Goal: Information Seeking & Learning: Learn about a topic

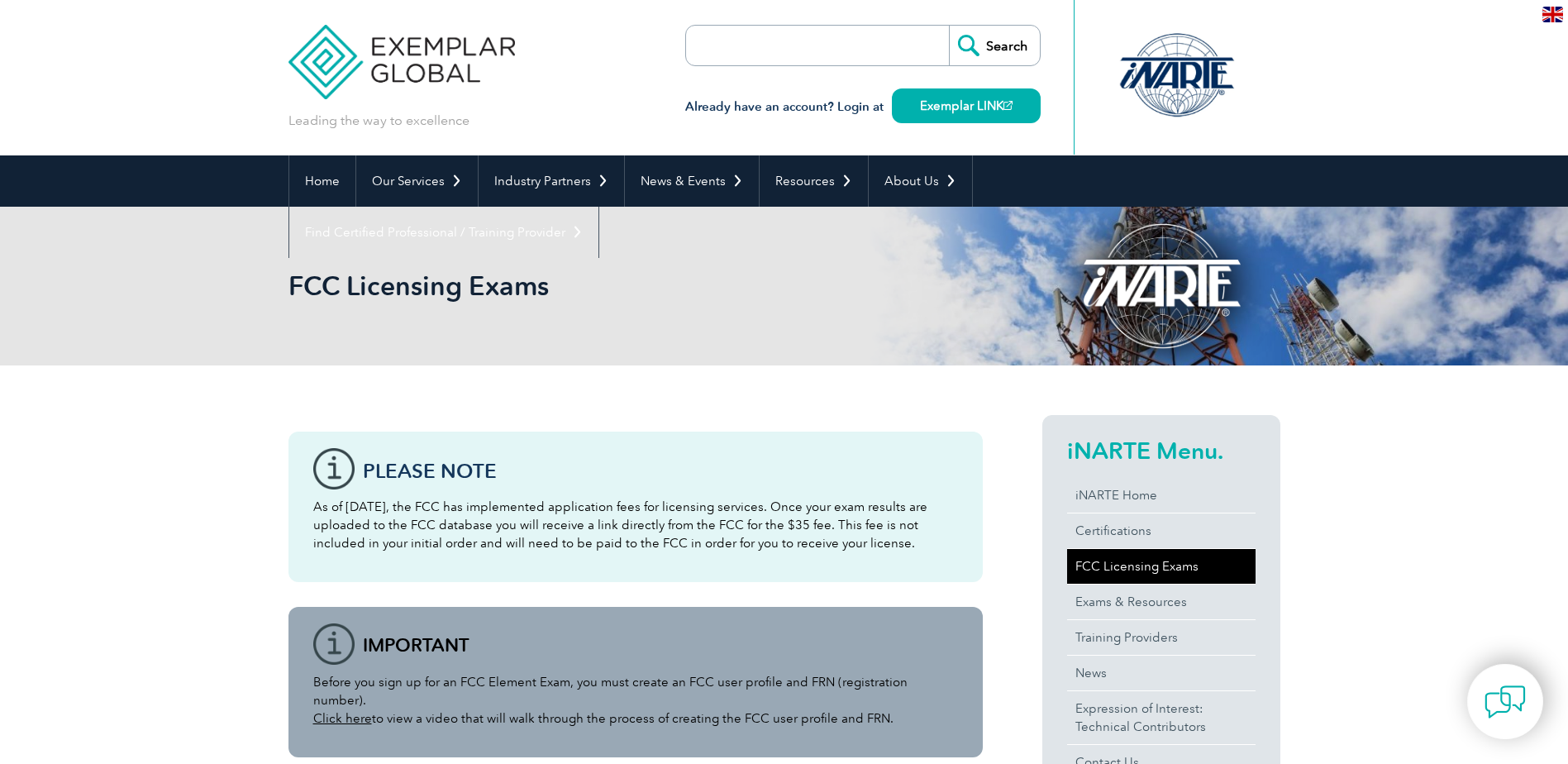
click at [1152, 564] on link "FCC Licensing Exams" at bounding box center [1161, 566] width 189 height 34
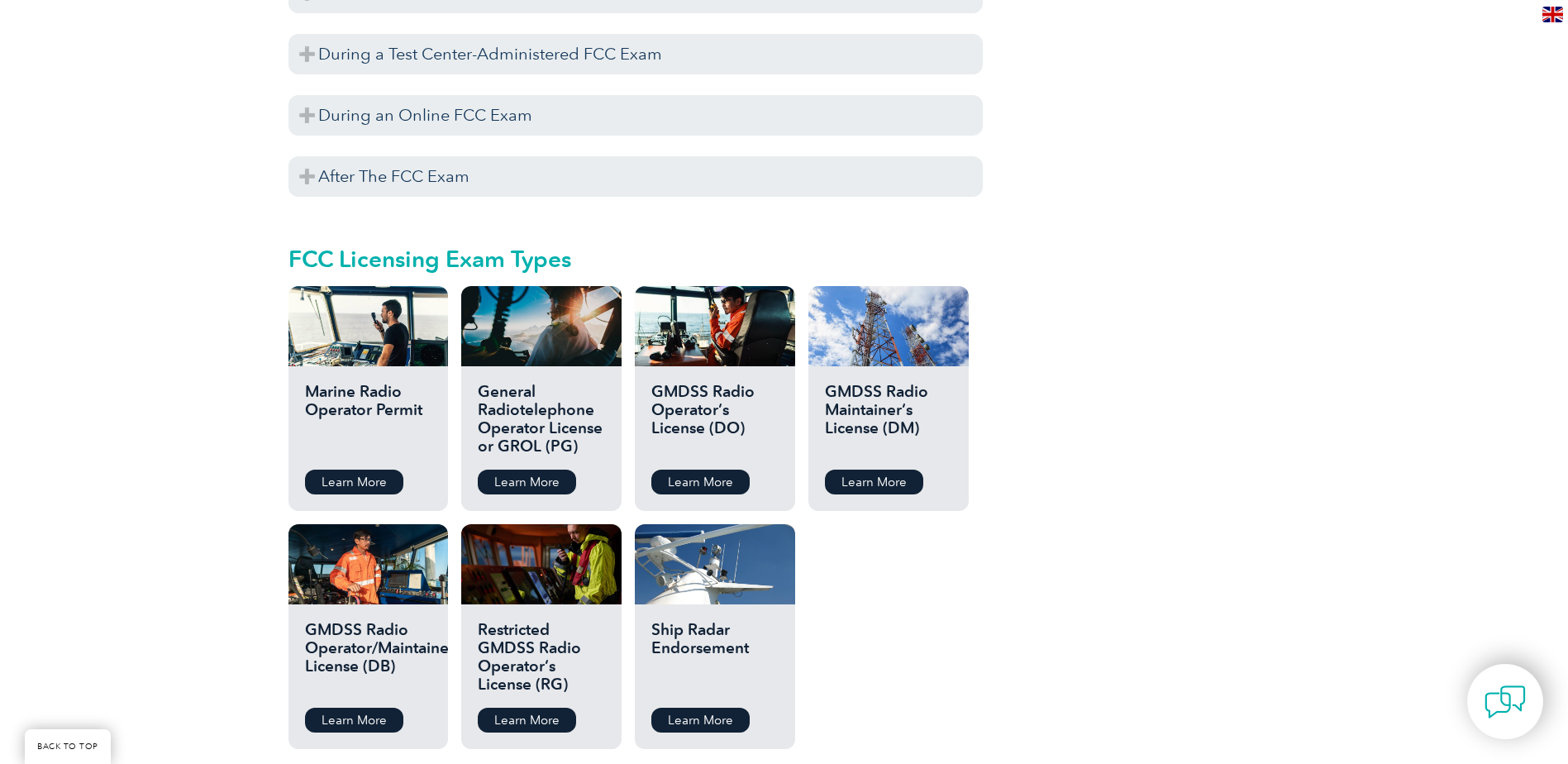
scroll to position [1736, 0]
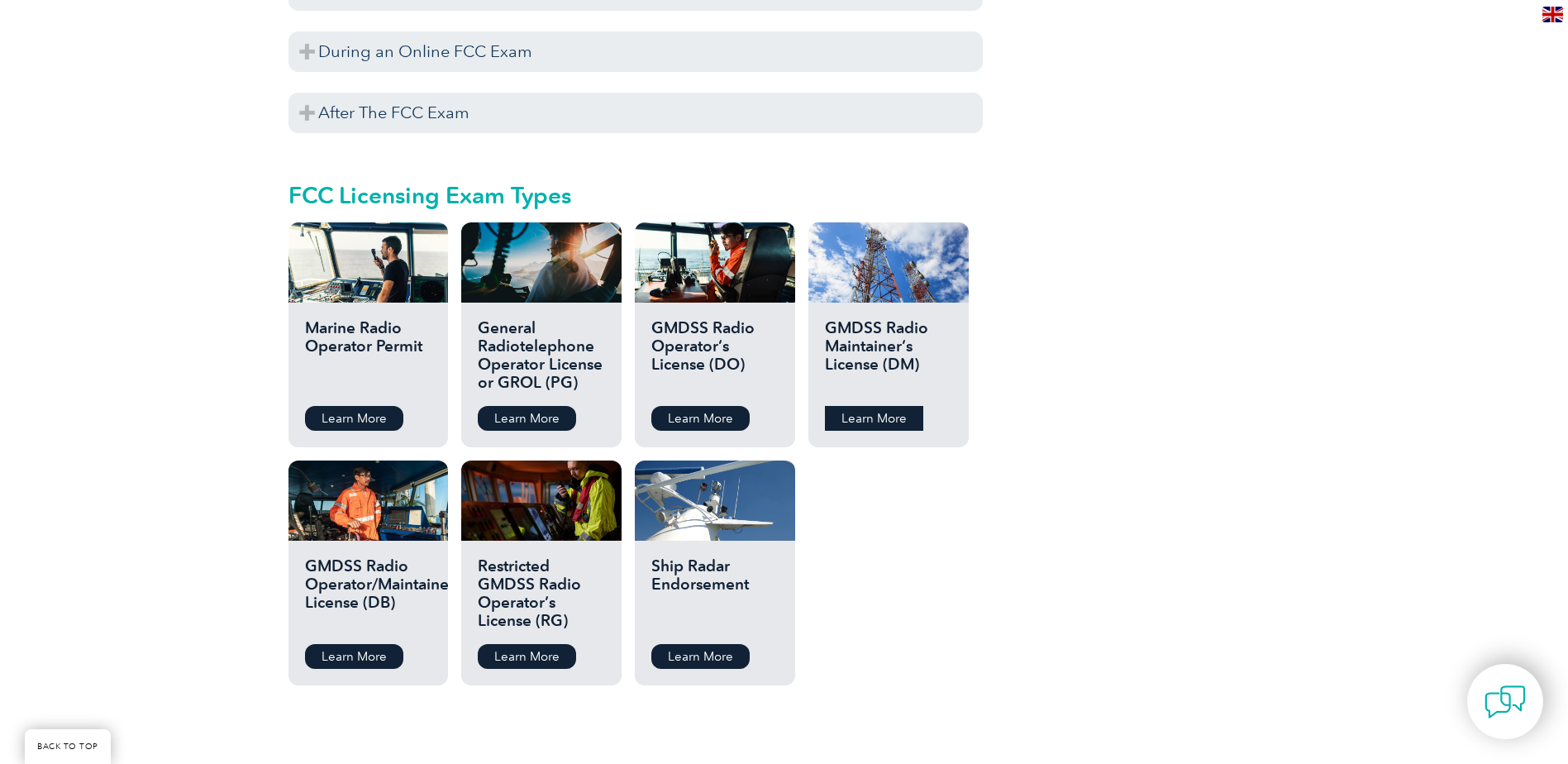
click at [867, 406] on link "Learn More" at bounding box center [874, 418] width 98 height 25
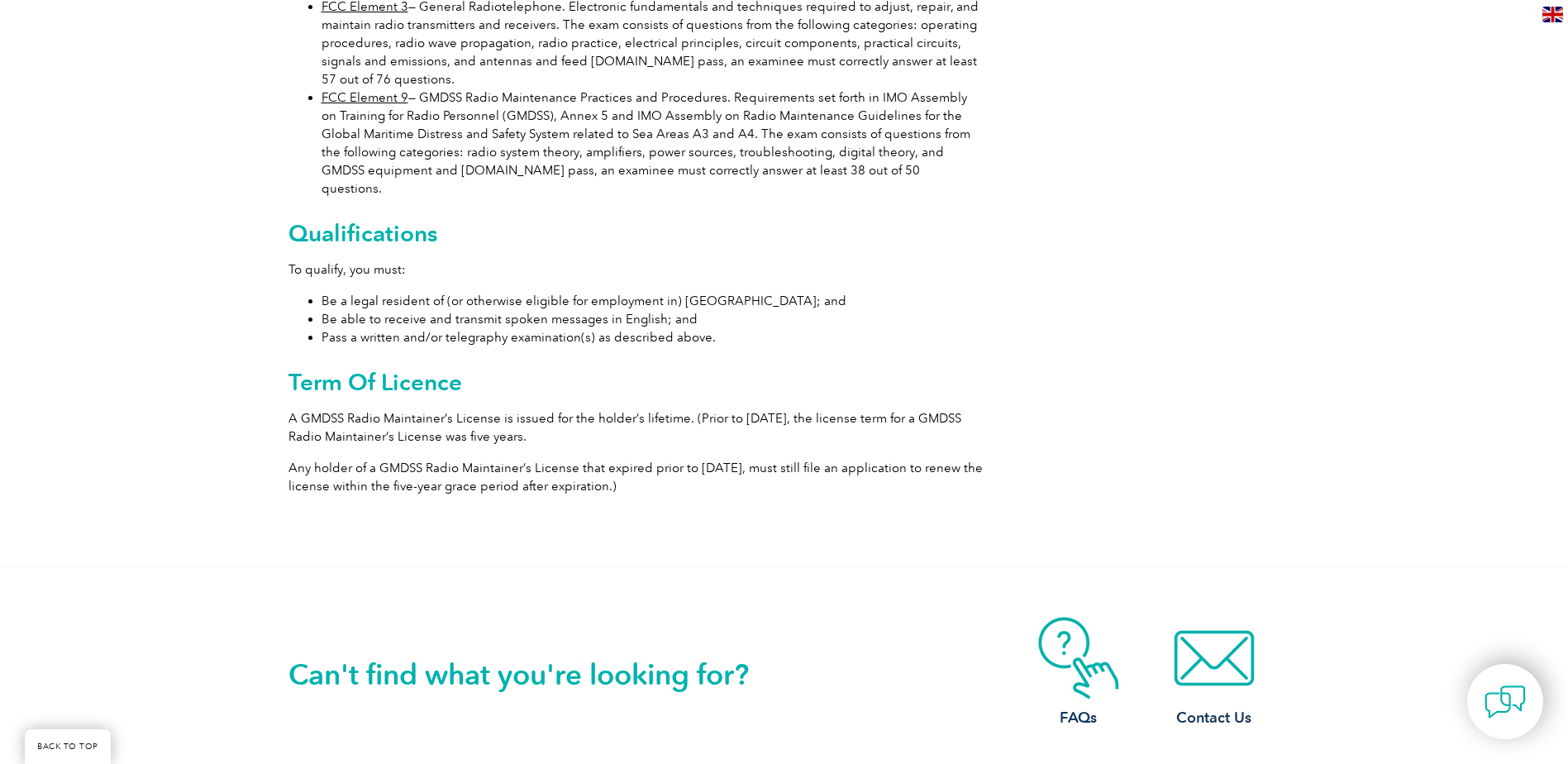
scroll to position [661, 0]
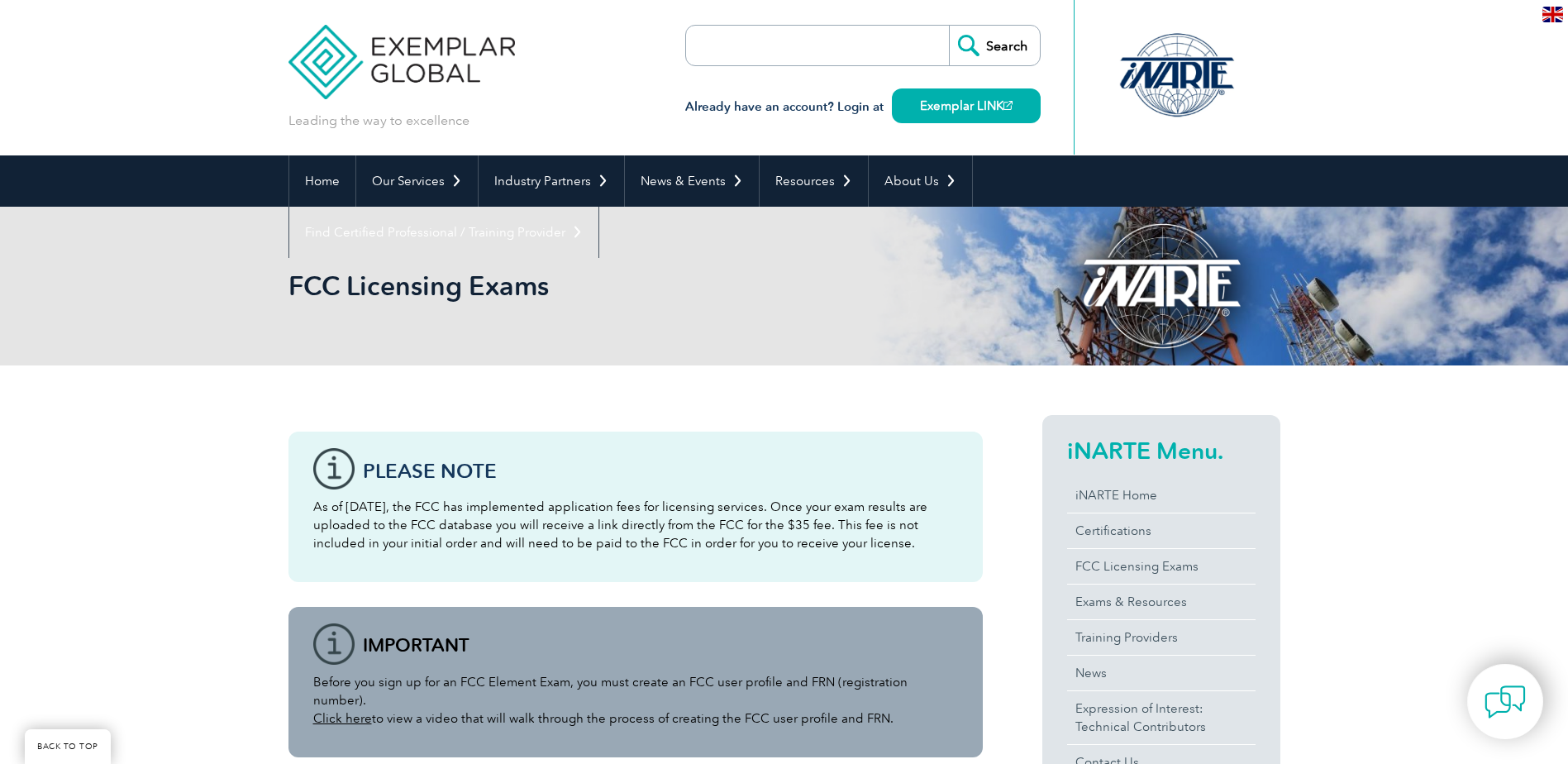
scroll to position [1736, 0]
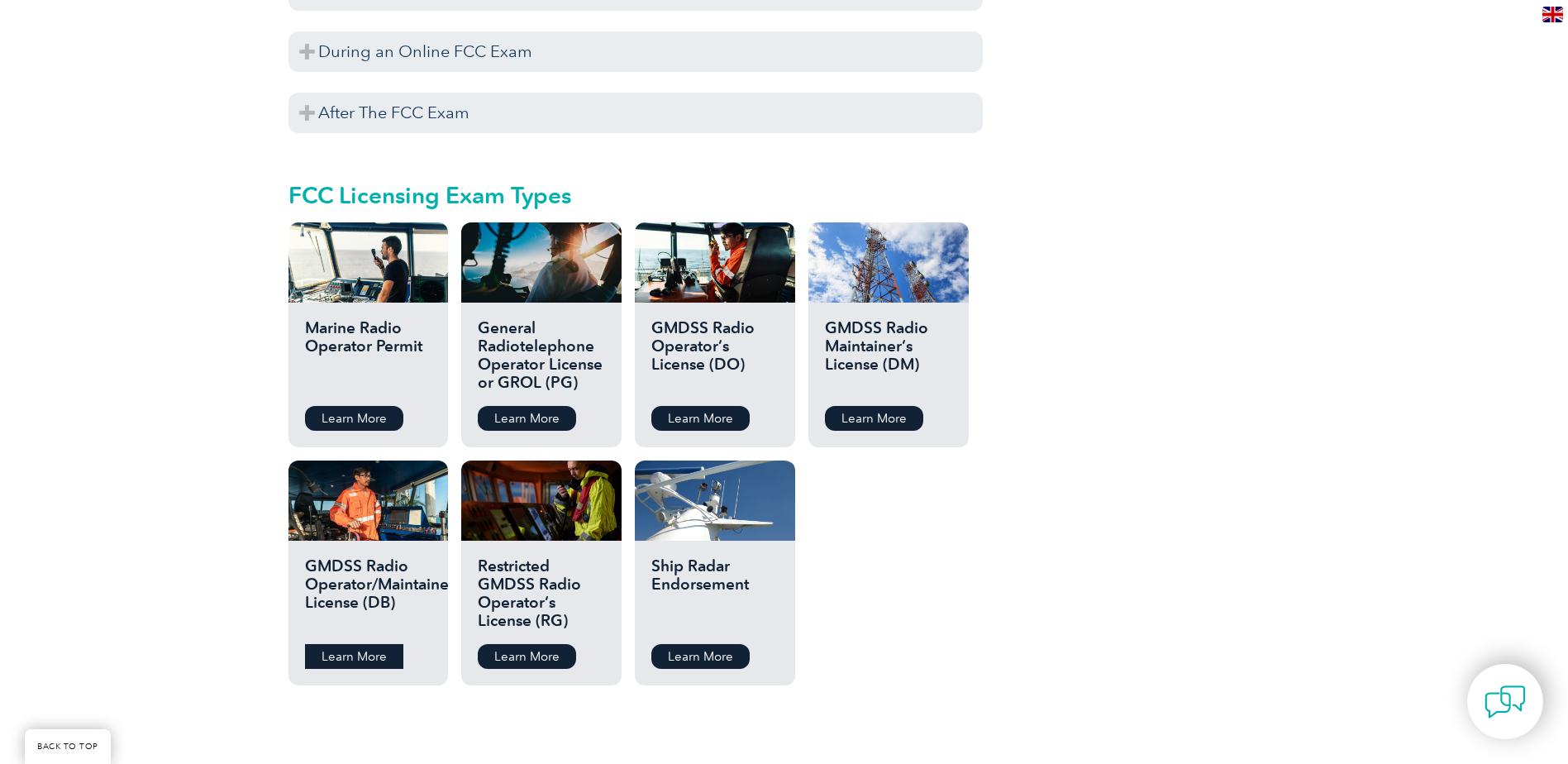
click at [355, 644] on link "Learn More" at bounding box center [353, 656] width 98 height 25
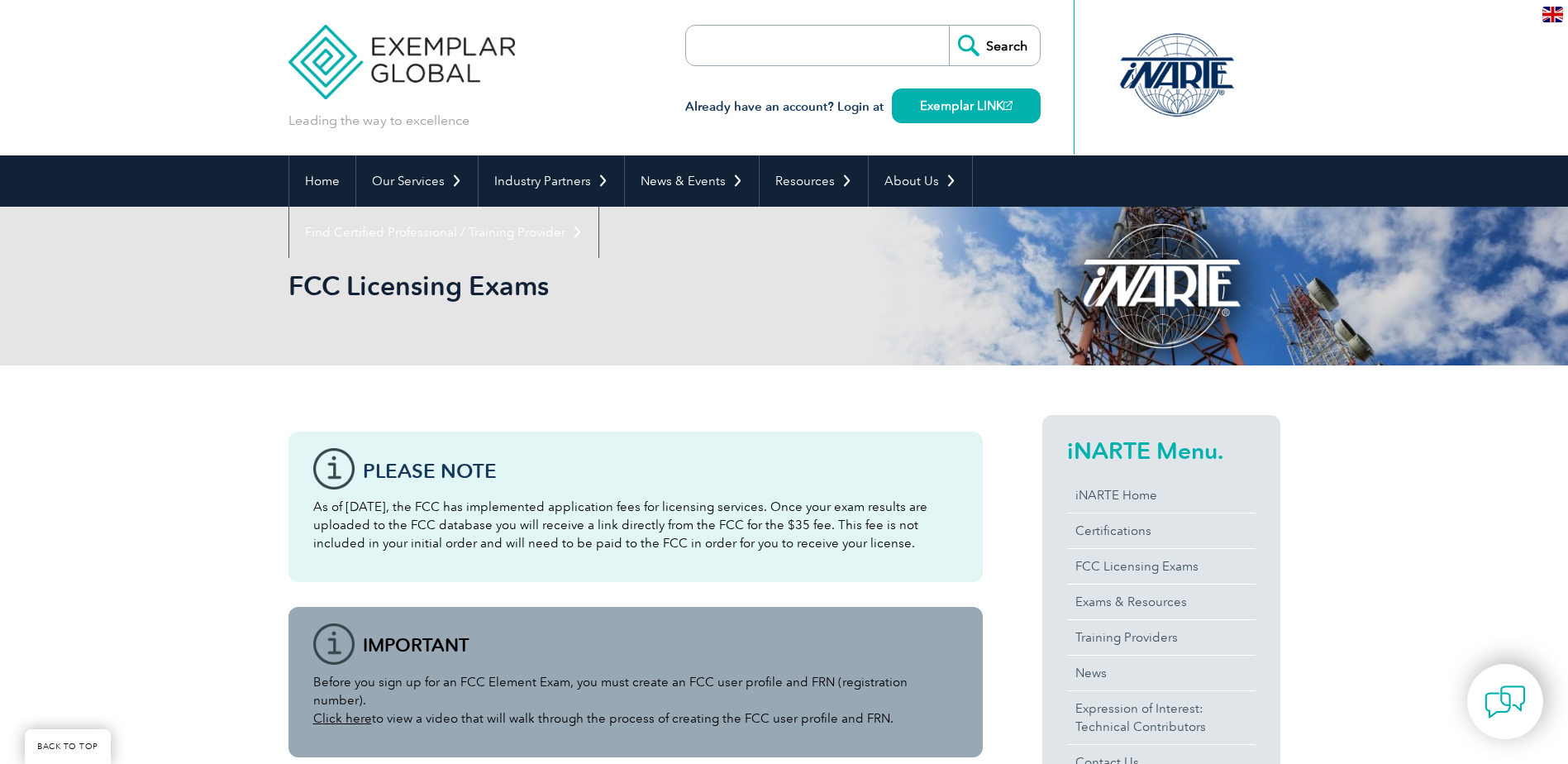
scroll to position [1736, 0]
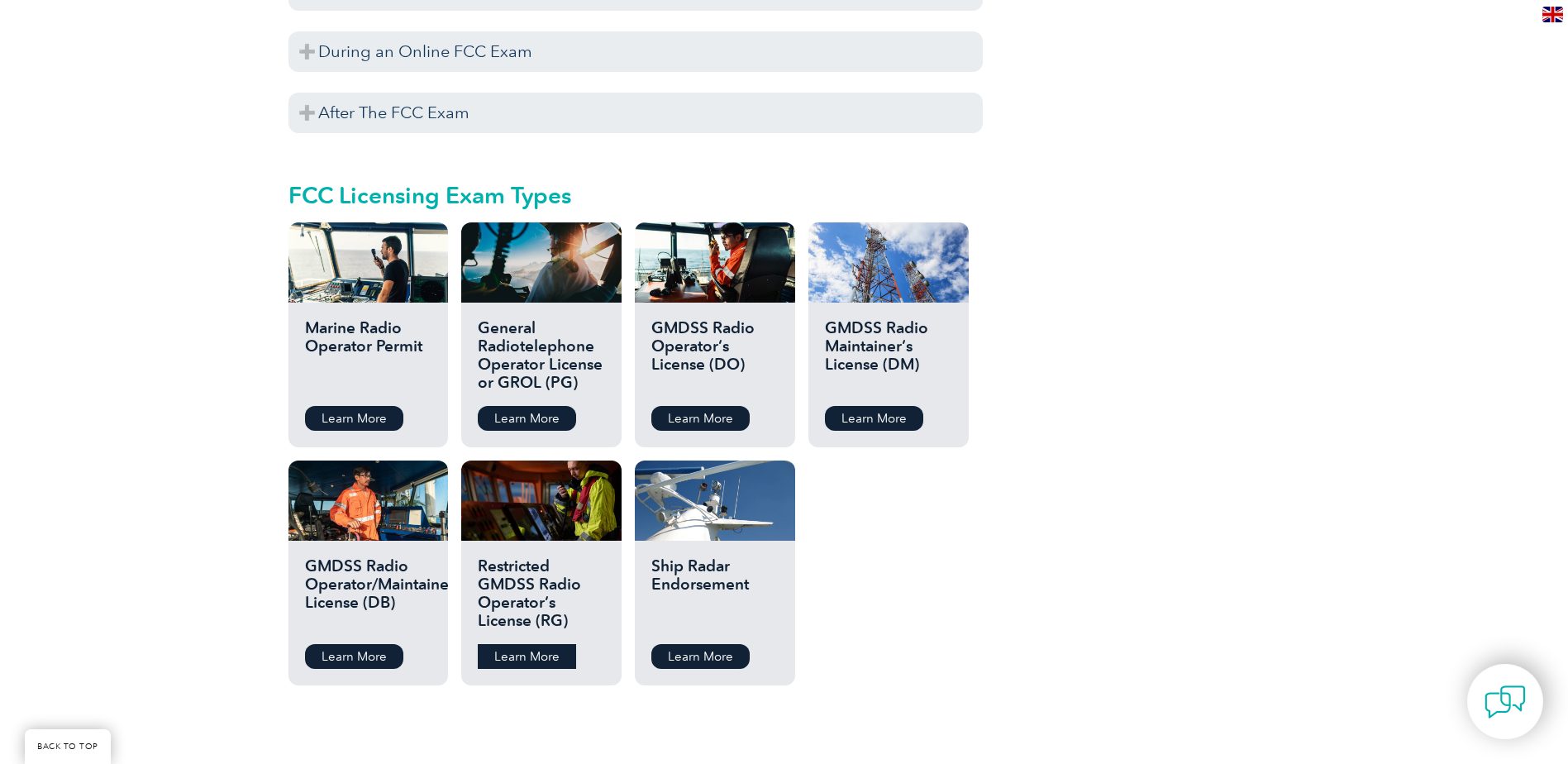
click at [524, 644] on link "Learn More" at bounding box center [526, 656] width 98 height 25
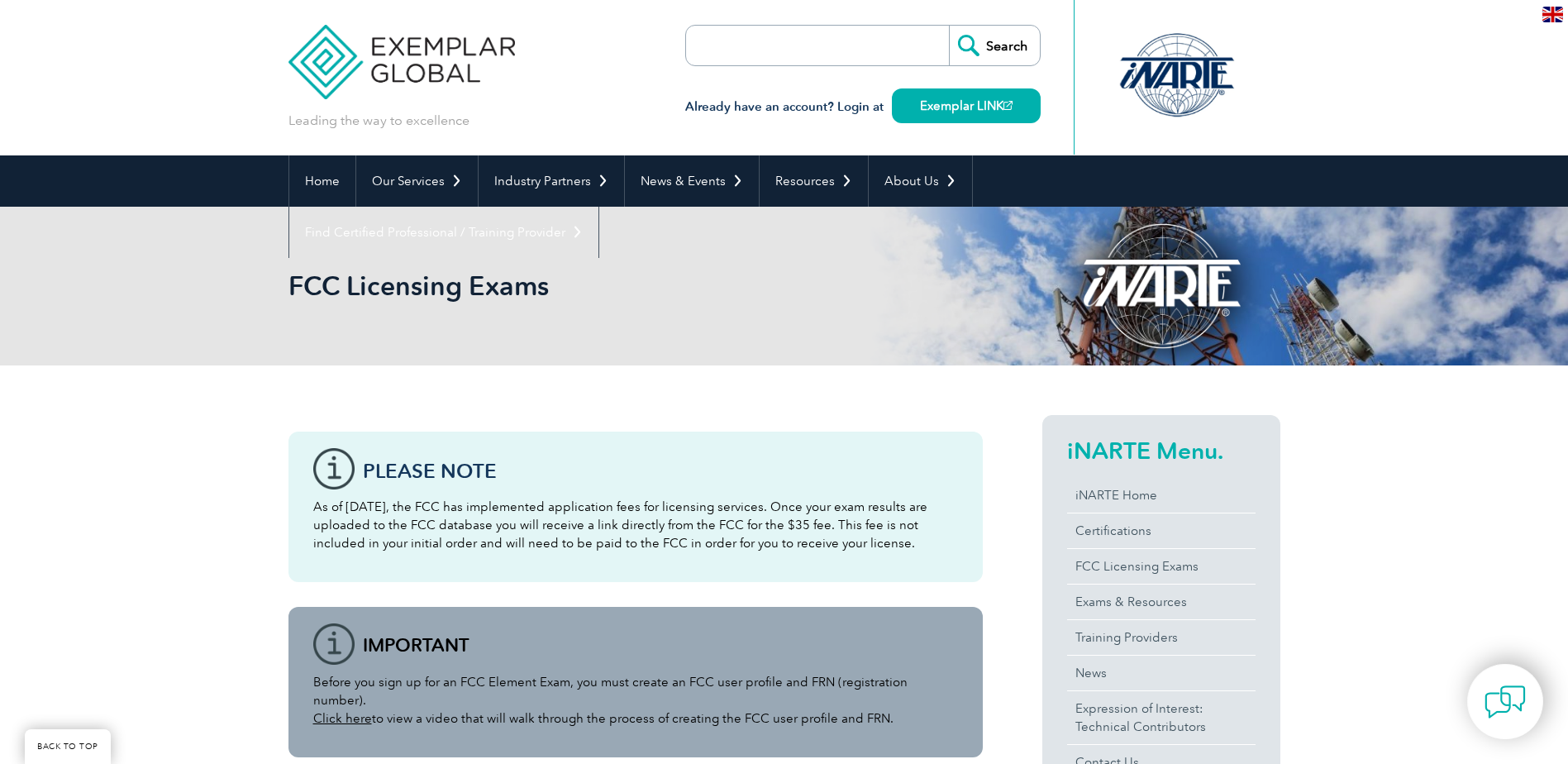
scroll to position [1736, 0]
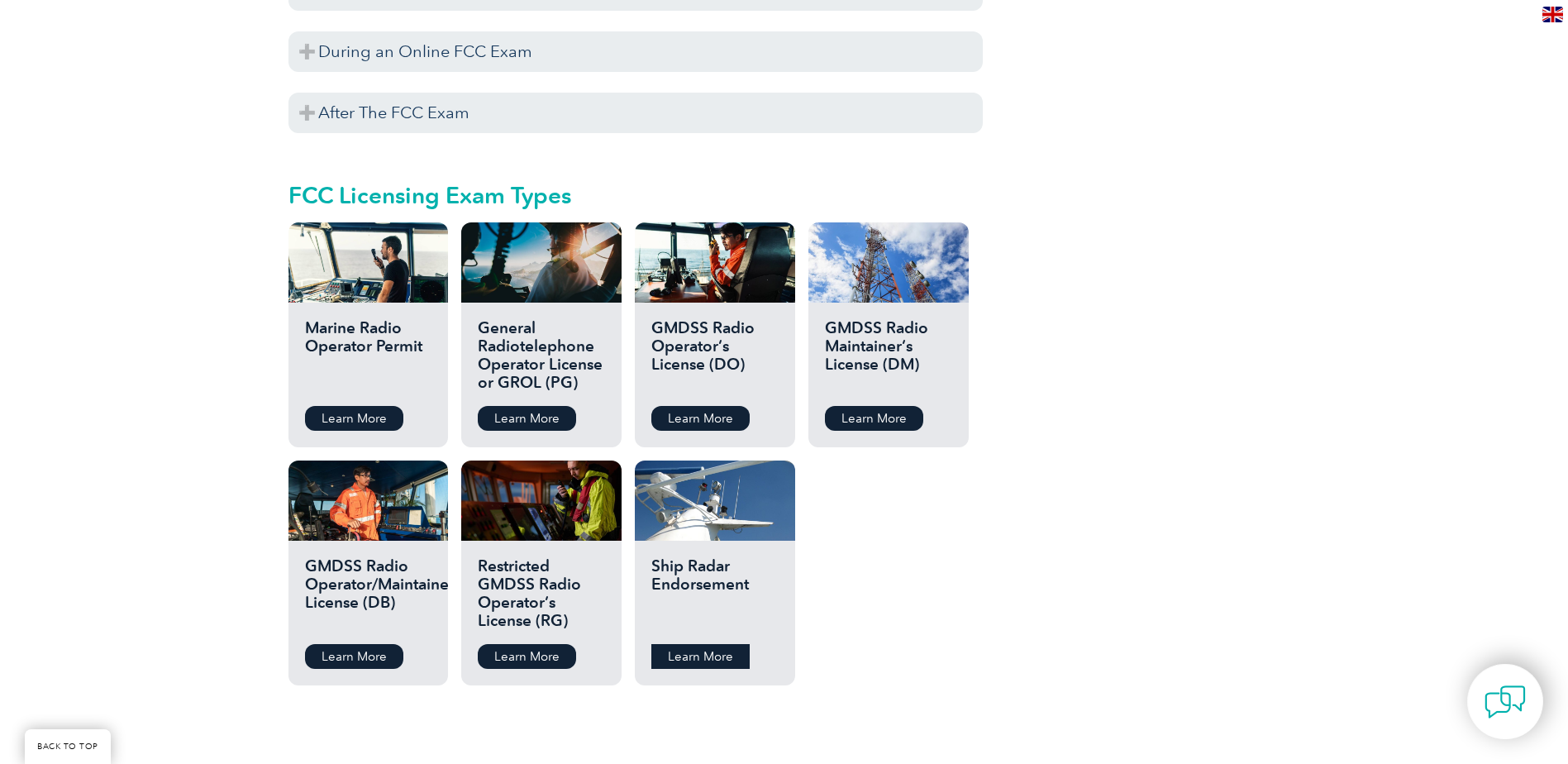
click at [703, 644] on link "Learn More" at bounding box center [700, 656] width 98 height 25
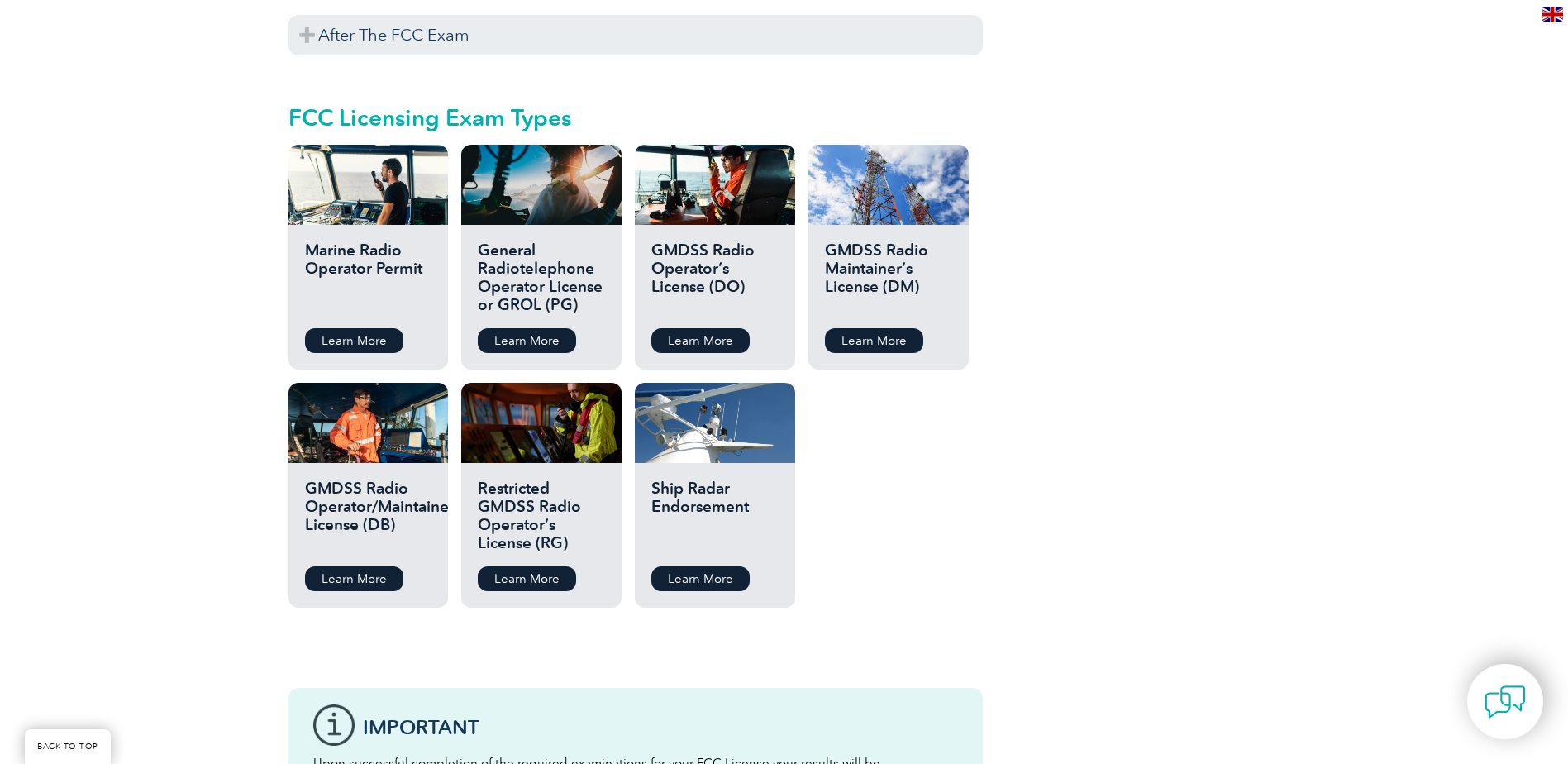
scroll to position [1818, 0]
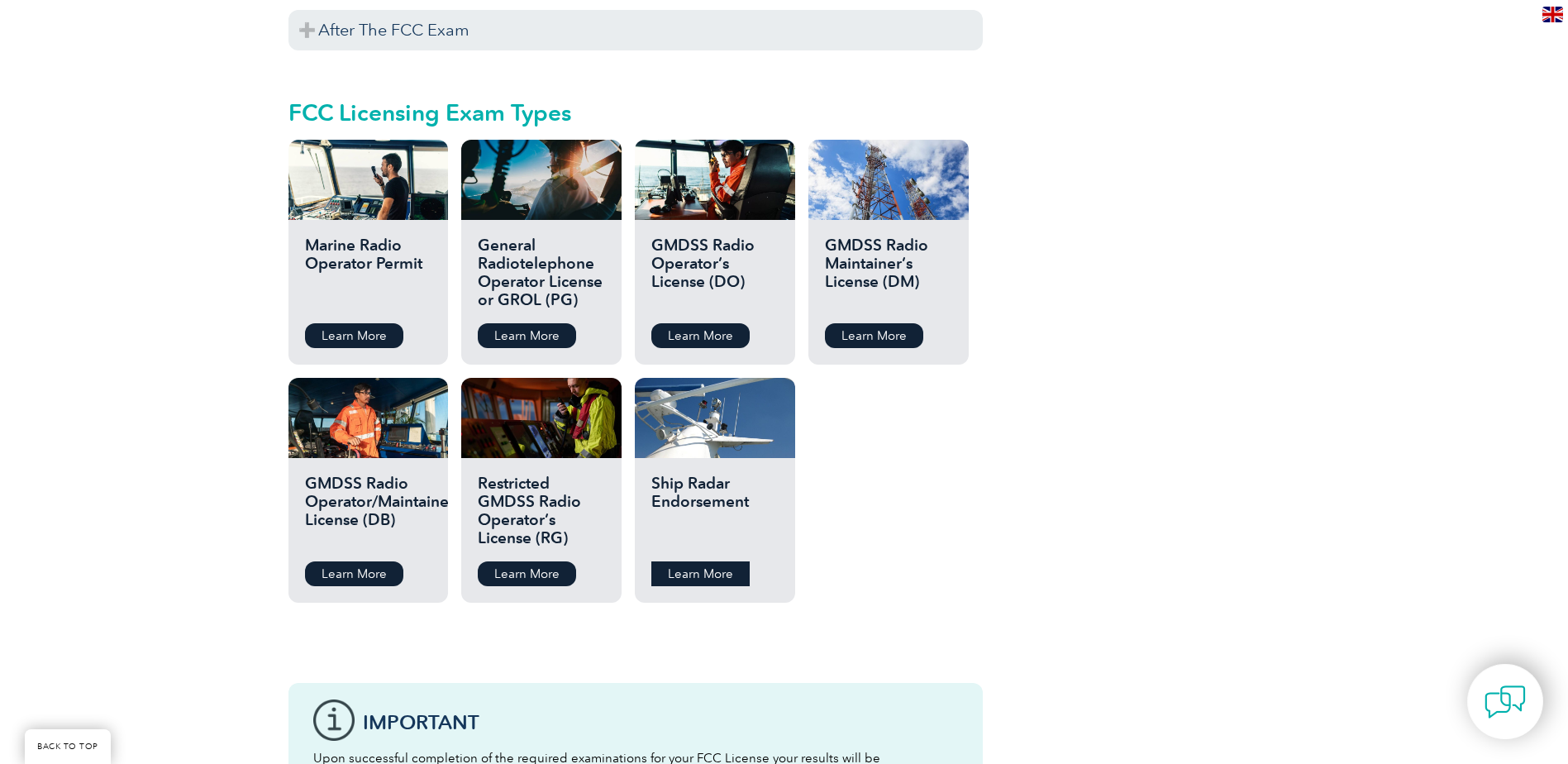
click at [686, 561] on link "Learn More" at bounding box center [700, 573] width 98 height 25
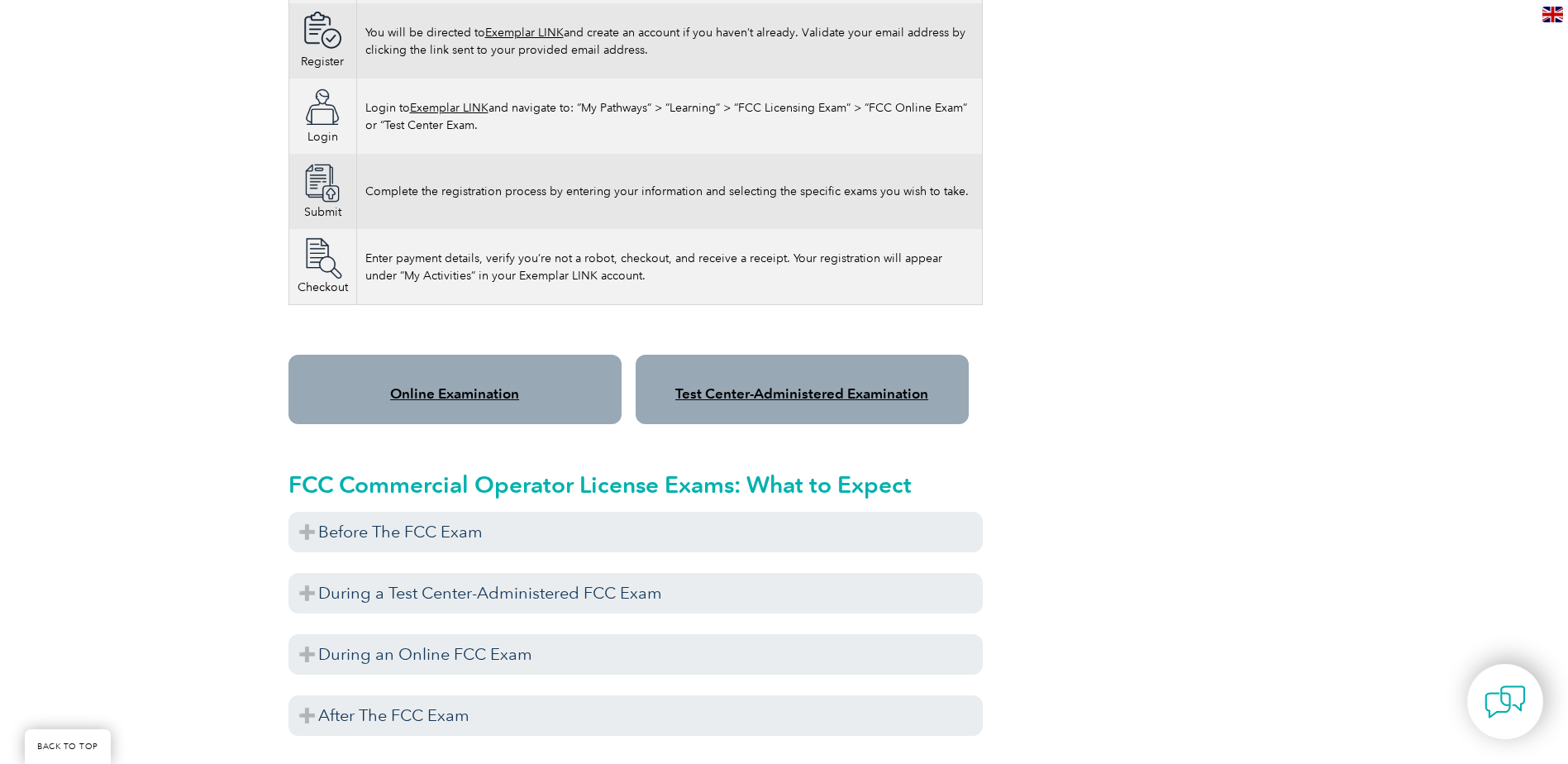
scroll to position [1239, 0]
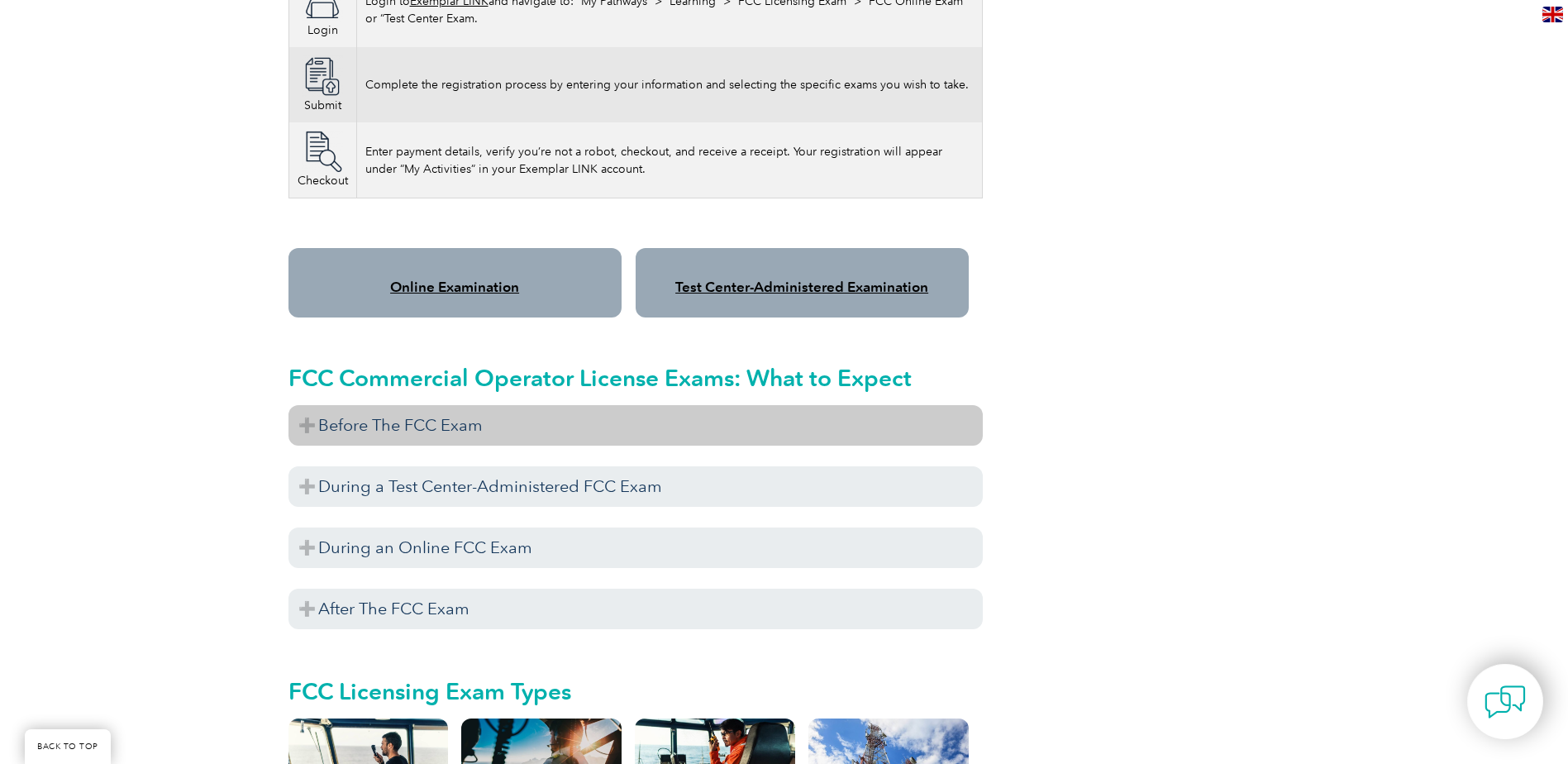
click at [306, 405] on h3 "Before The FCC Exam" at bounding box center [635, 425] width 694 height 41
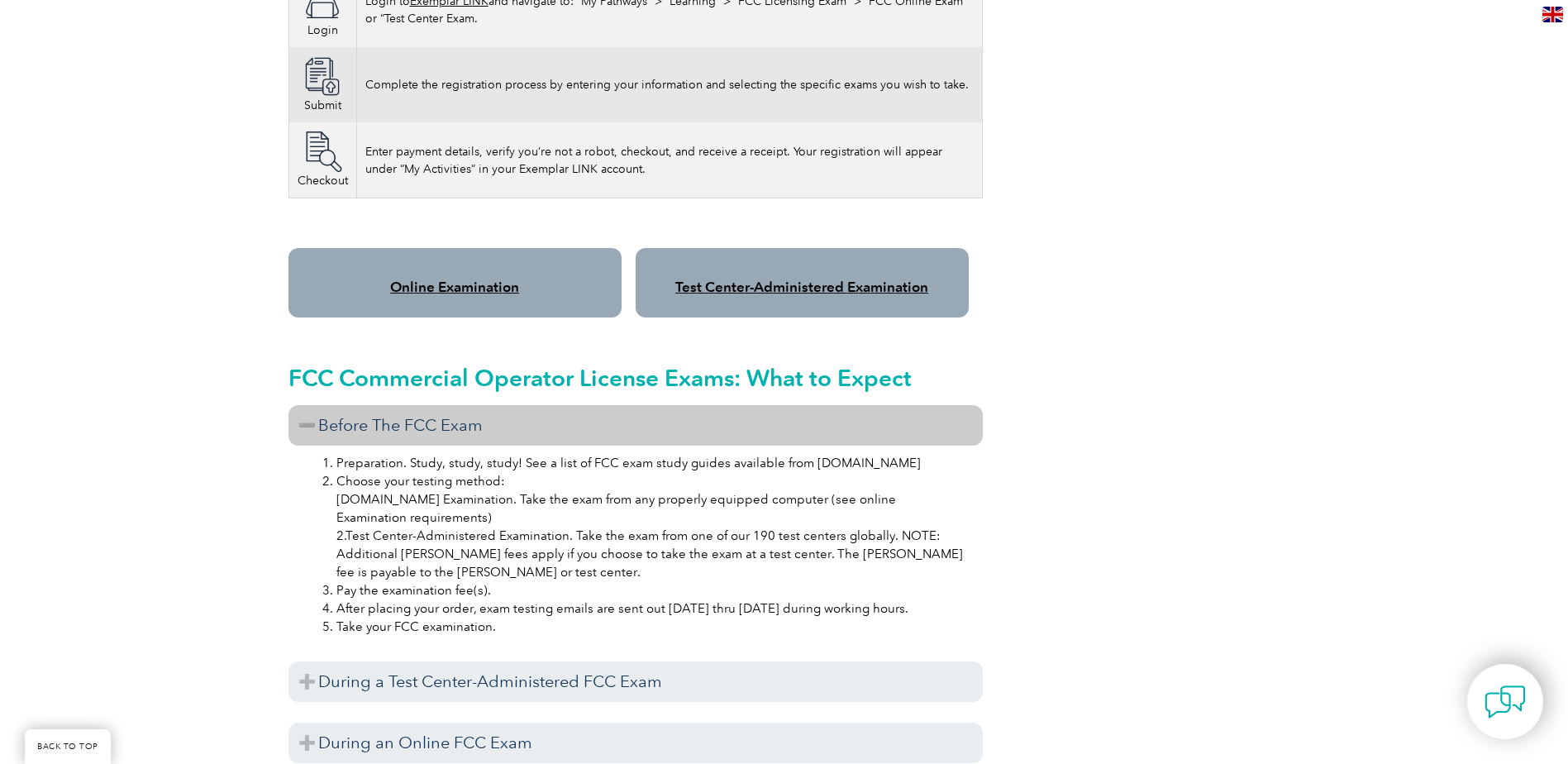
click at [306, 405] on h3 "Before The FCC Exam" at bounding box center [635, 425] width 694 height 41
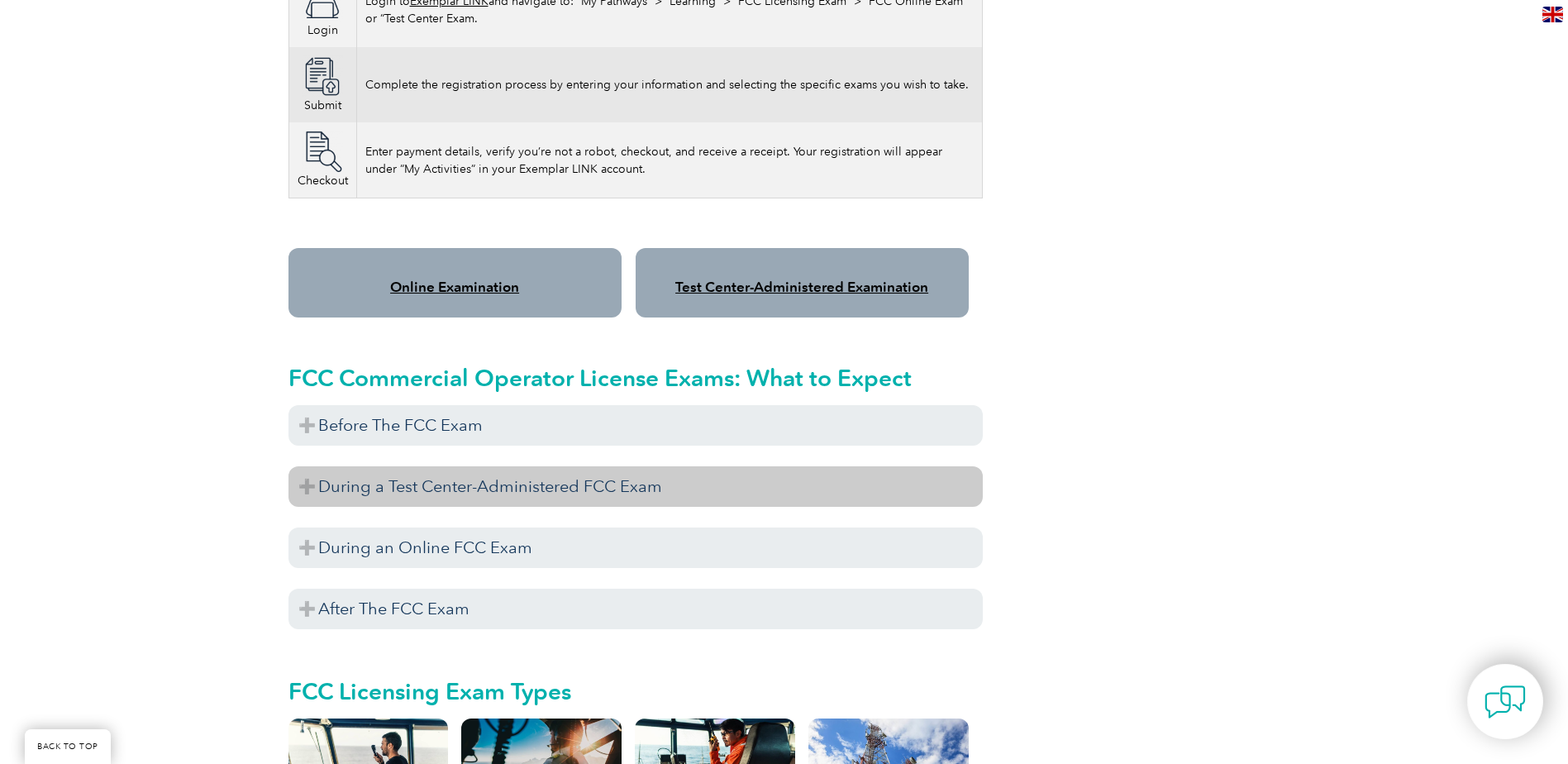
click at [316, 470] on h3 "During a Test Center-Administered FCC Exam" at bounding box center [635, 486] width 694 height 41
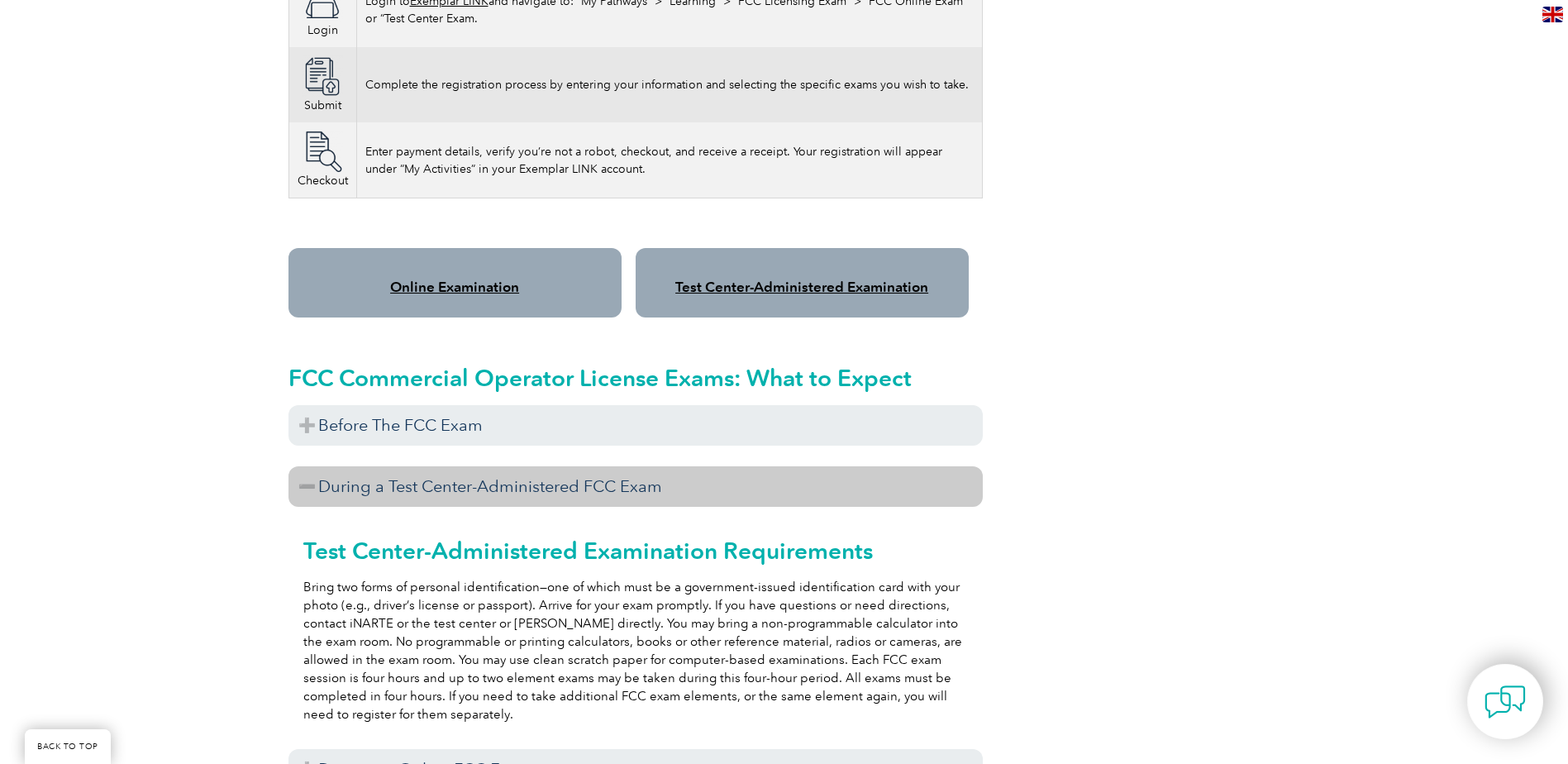
click at [316, 470] on h3 "During a Test Center-Administered FCC Exam" at bounding box center [635, 486] width 694 height 41
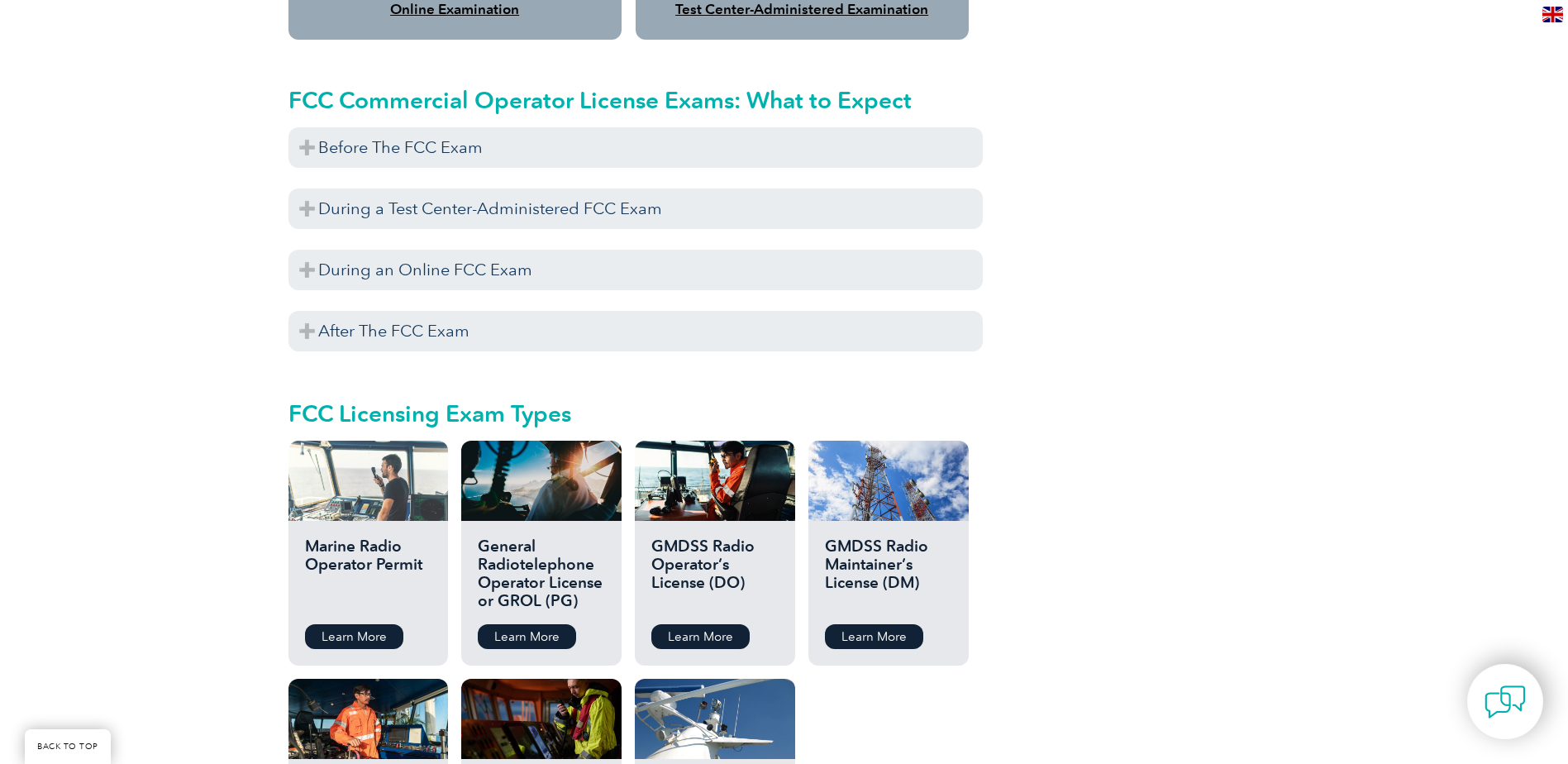
scroll to position [1653, 0]
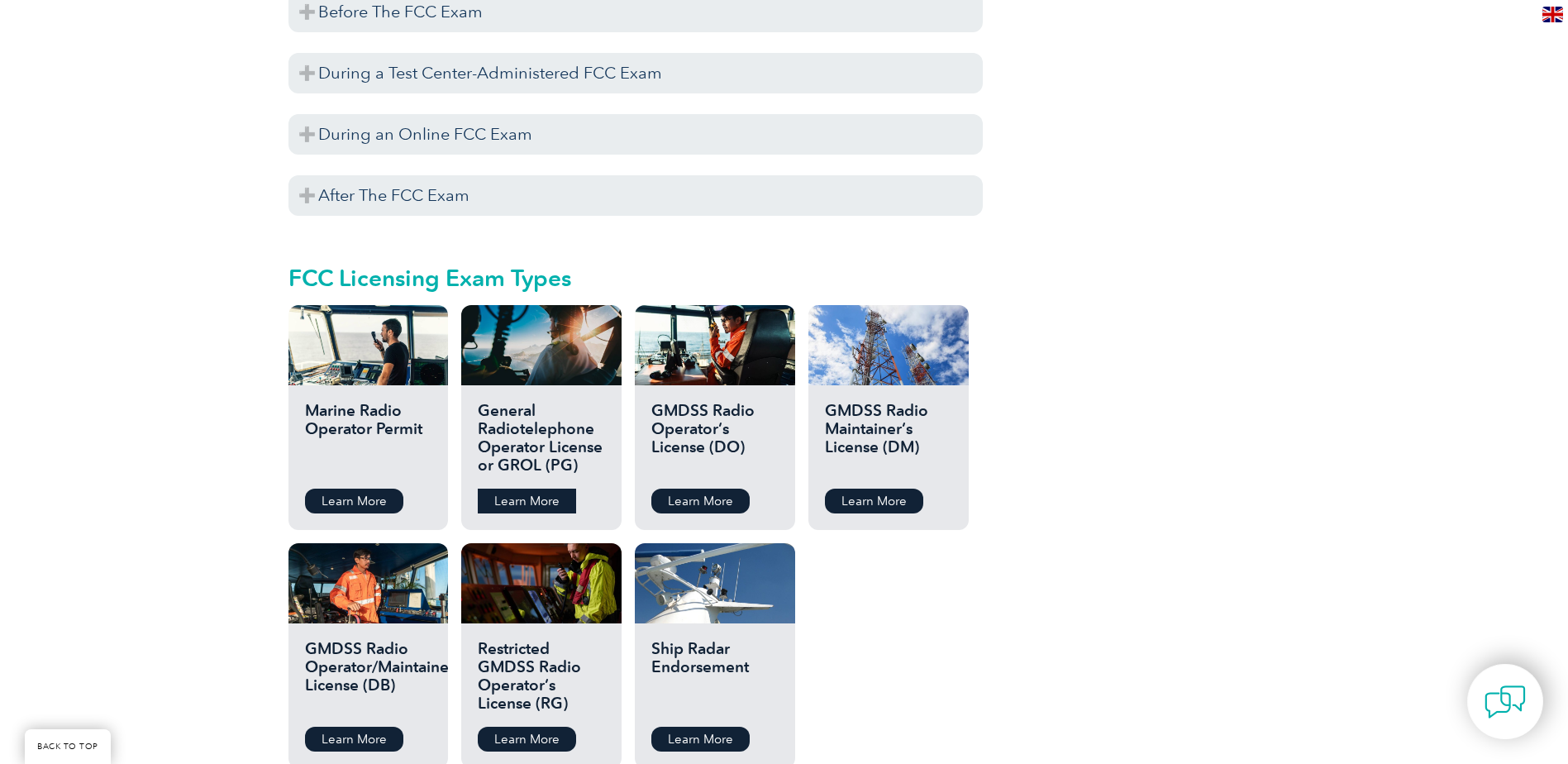
click at [525, 489] on link "Learn More" at bounding box center [526, 501] width 98 height 25
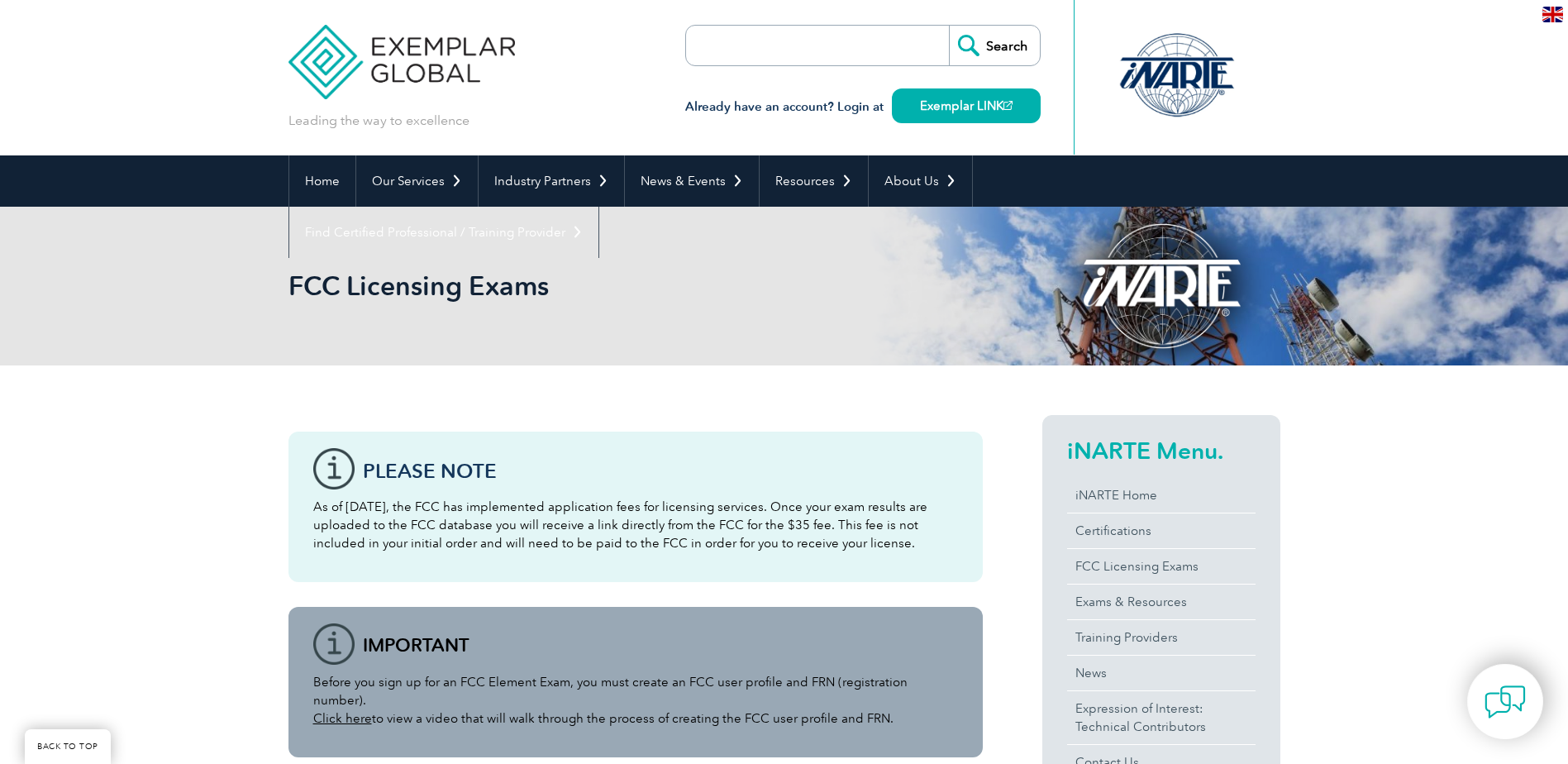
scroll to position [1653, 0]
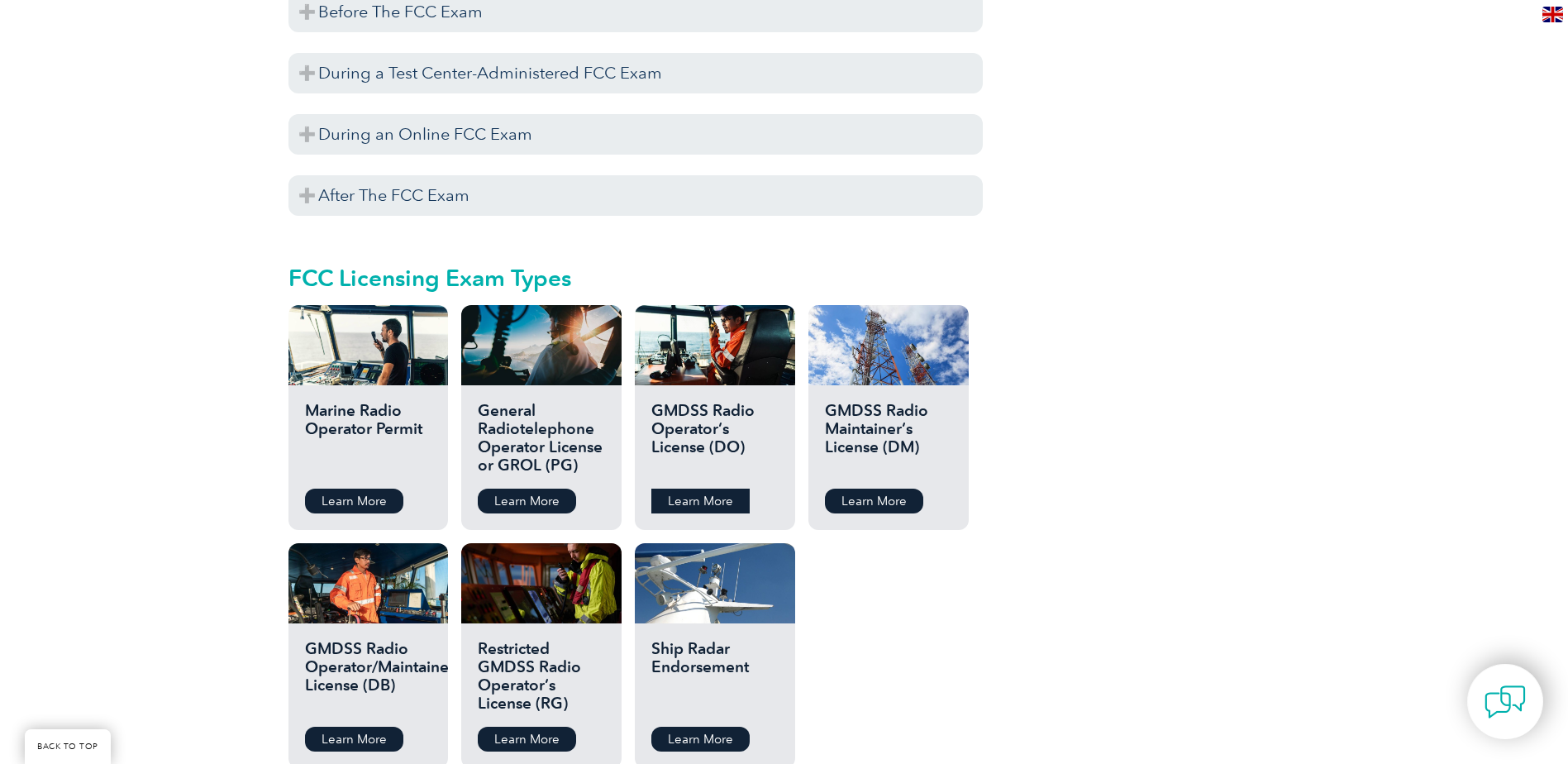
click at [697, 489] on link "Learn More" at bounding box center [700, 501] width 98 height 25
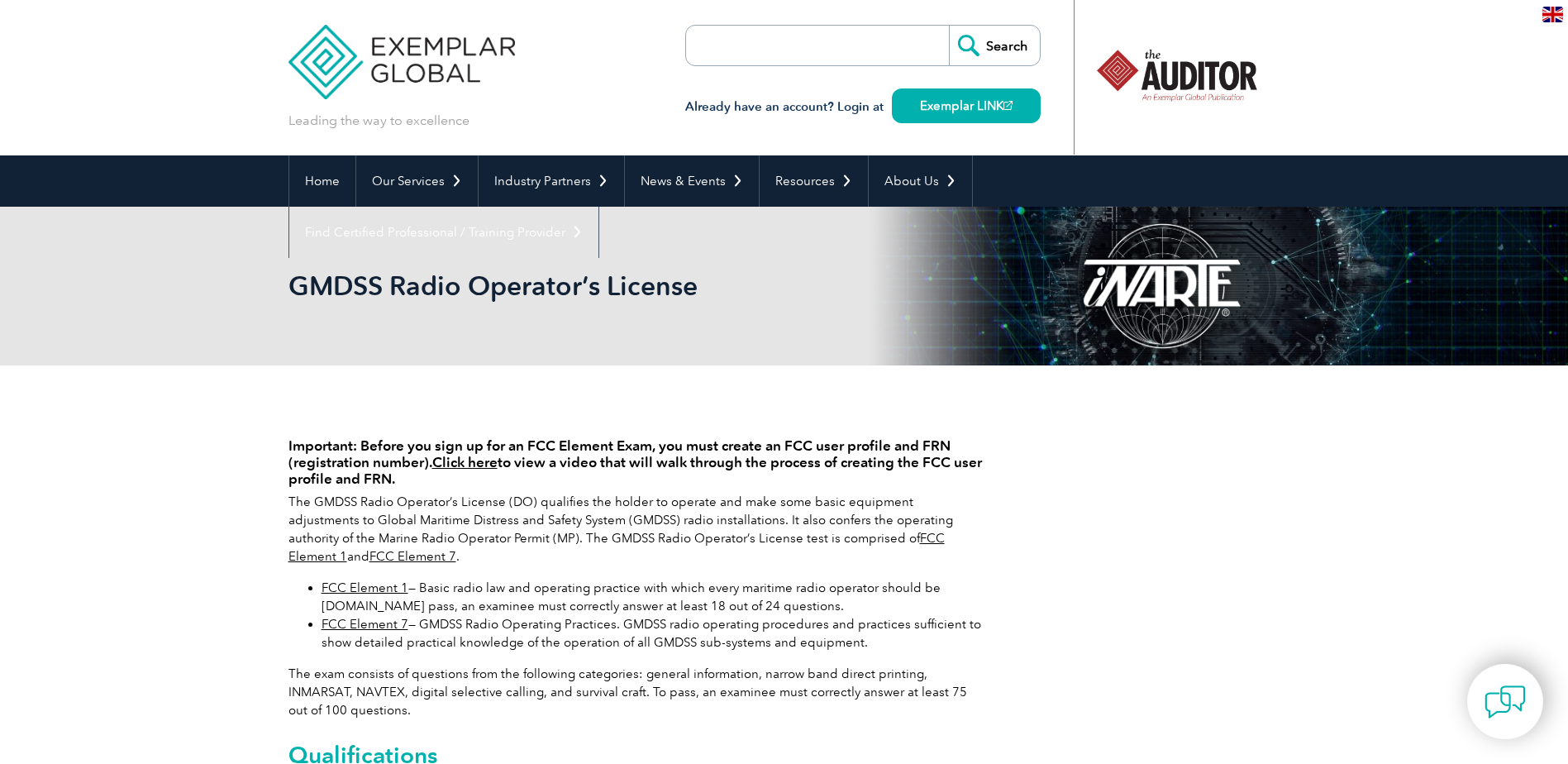
click at [370, 556] on link "FCC Element 7" at bounding box center [412, 556] width 87 height 15
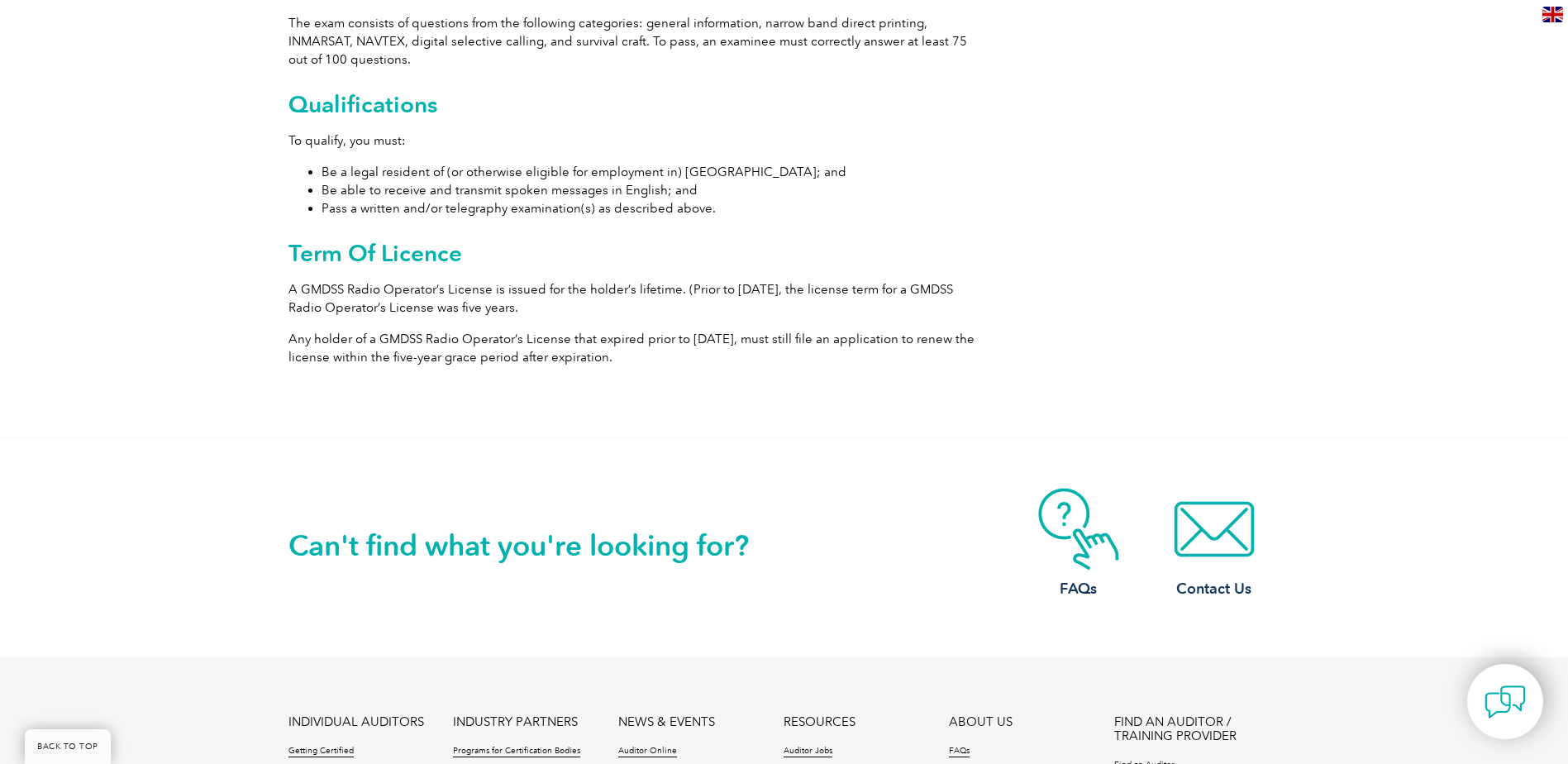
scroll to position [744, 0]
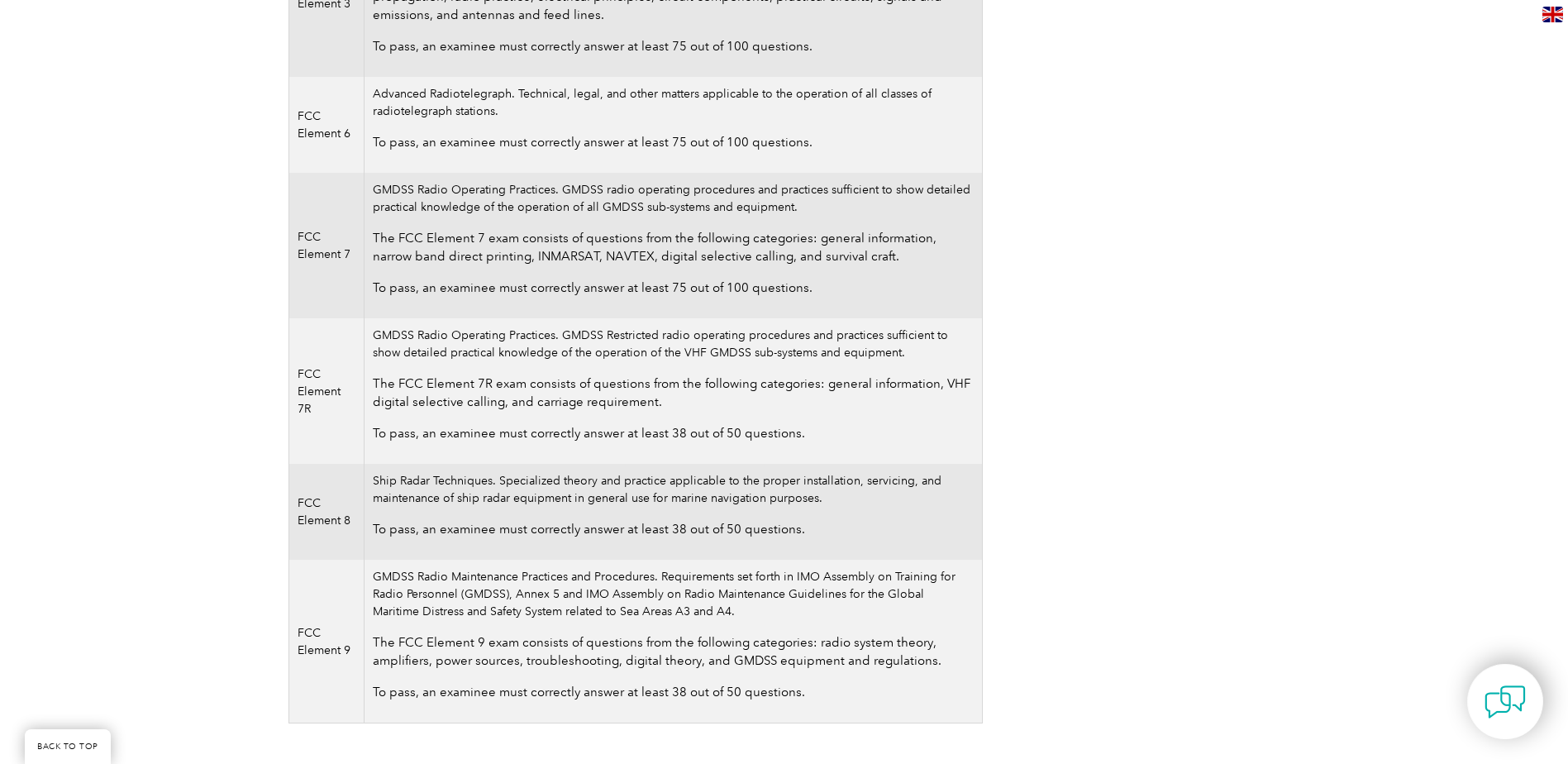
scroll to position [744, 0]
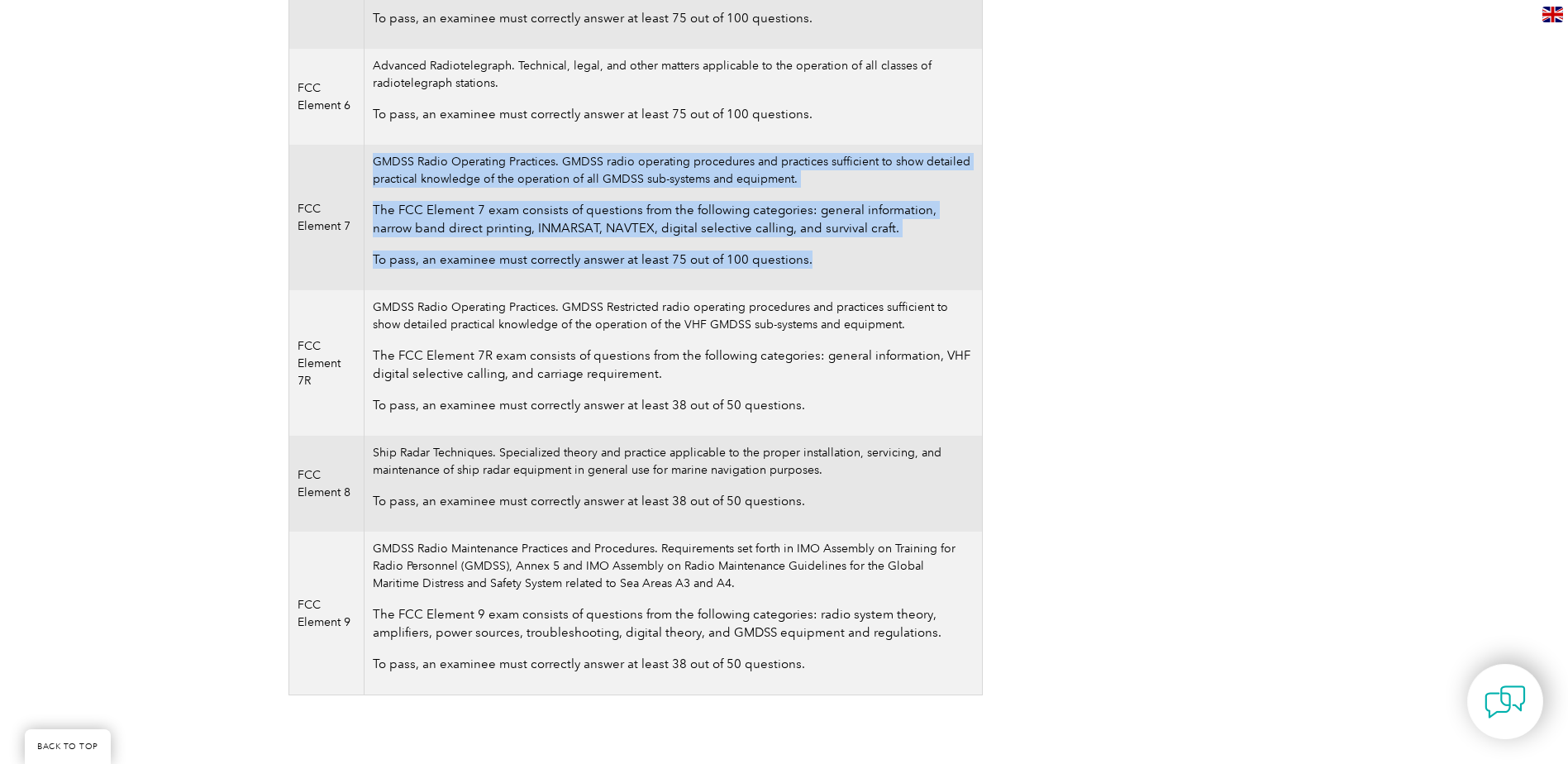
drag, startPoint x: 376, startPoint y: 160, endPoint x: 818, endPoint y: 258, distance: 452.7
click at [818, 258] on td "GMDSS Radio Operating Practices. GMDSS radio operating procedures and practices…" at bounding box center [673, 217] width 617 height 146
copy td "GMDSS Radio Operating Practices. GMDSS radio operating procedures and practices…"
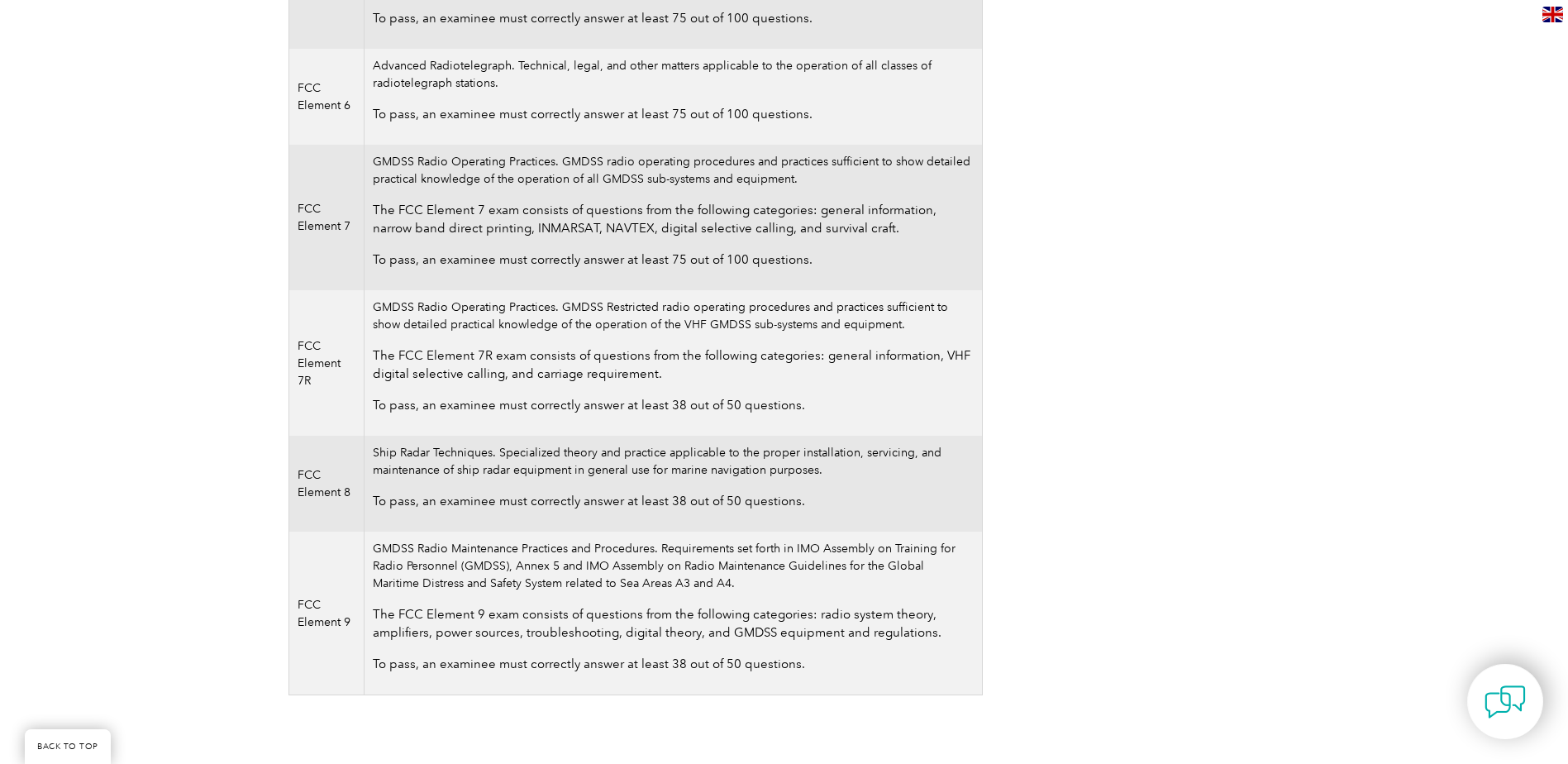
click at [1428, 192] on div "FCC Element Exams must be taken to complete the following licenses, permits, an…" at bounding box center [784, 200] width 1568 height 1156
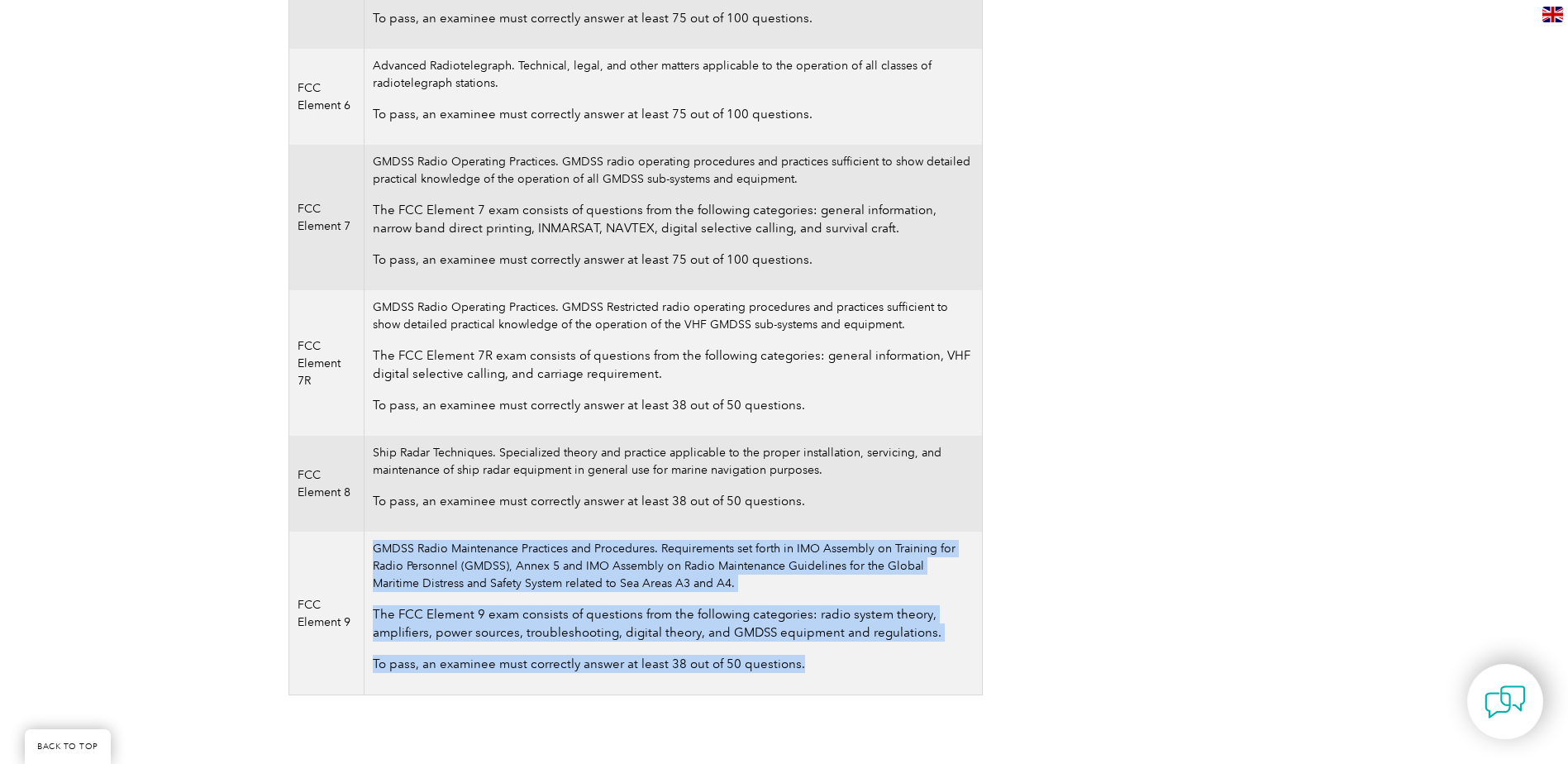
drag, startPoint x: 376, startPoint y: 546, endPoint x: 811, endPoint y: 653, distance: 448.0
click at [811, 653] on td "GMDSS Radio Maintenance Practices and Procedures. Requirements set forth in IMO…" at bounding box center [673, 613] width 617 height 164
copy td "GMDSS Radio Maintenance Practices and Procedures. Requirements set forth in IMO…"
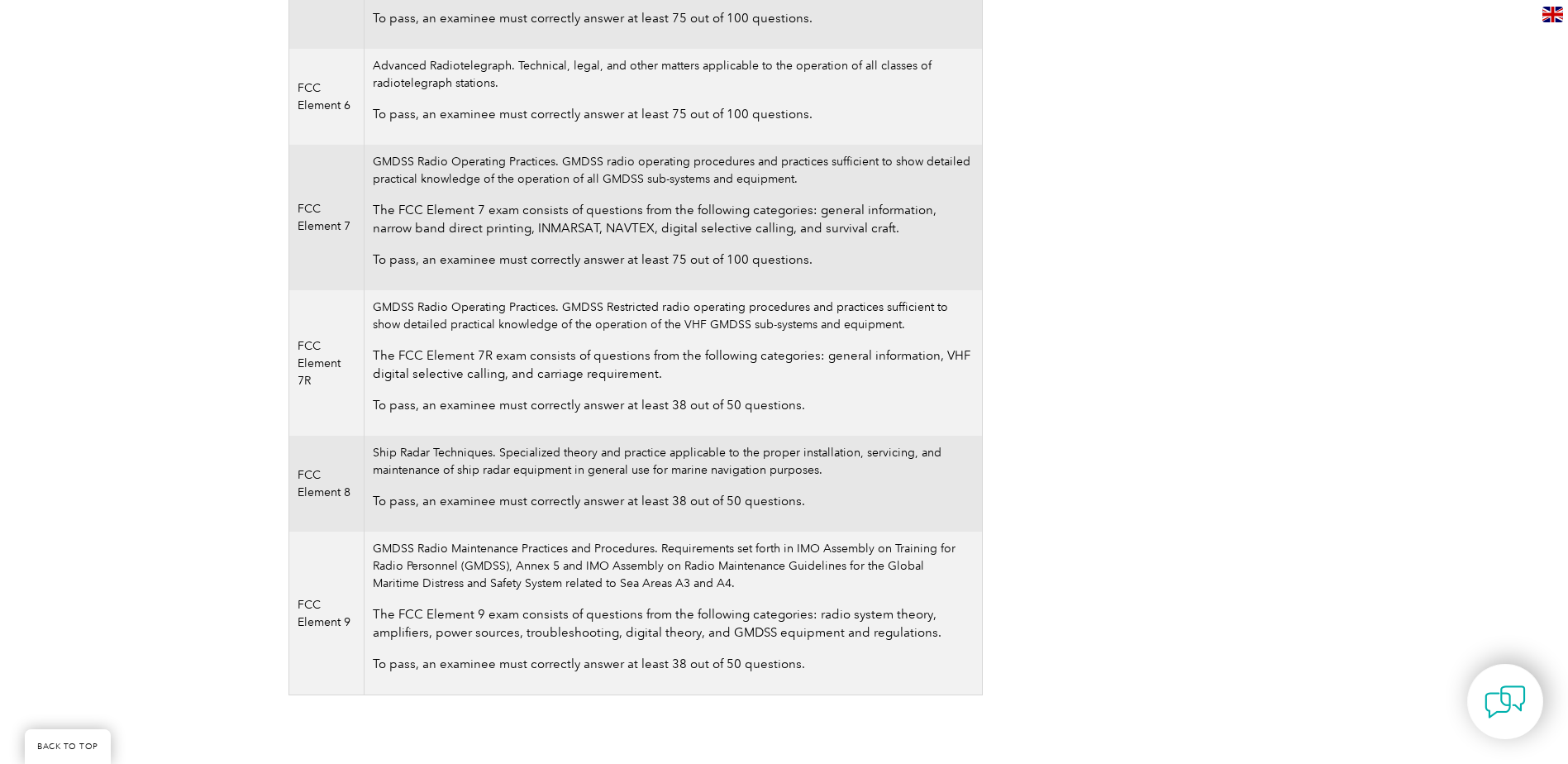
click at [1492, 338] on div "FCC Element Exams must be taken to complete the following licenses, permits, an…" at bounding box center [784, 200] width 1568 height 1156
drag, startPoint x: 652, startPoint y: 546, endPoint x: 375, endPoint y: 538, distance: 277.1
click at [375, 538] on td "GMDSS Radio Maintenance Practices and Procedures. Requirements set forth in IMO…" at bounding box center [673, 613] width 617 height 164
copy td "GMDSS Radio Maintenance Practices and Procedures"
drag, startPoint x: 372, startPoint y: 446, endPoint x: 491, endPoint y: 441, distance: 119.1
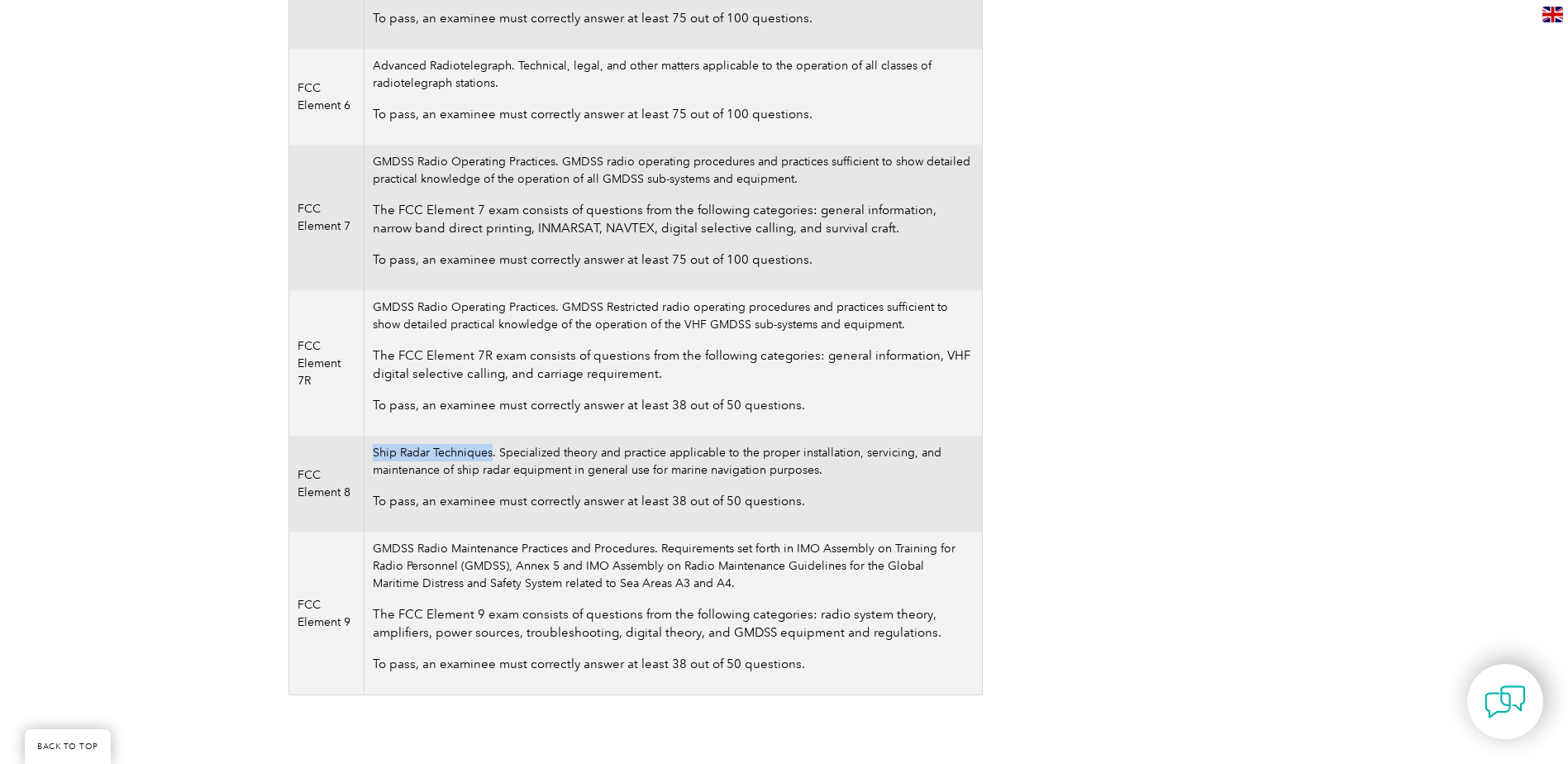
click at [491, 441] on td "Ship Radar Techniques. Specialized theory and practice applicable to the proper…" at bounding box center [673, 483] width 617 height 96
copy td "Ship Radar Techniques"
drag, startPoint x: 375, startPoint y: 552, endPoint x: 654, endPoint y: 552, distance: 279.0
click at [654, 552] on td "GMDSS Radio Maintenance Practices and Procedures. Requirements set forth in IMO…" at bounding box center [673, 613] width 617 height 164
copy td "GMDSS Radio Maintenance Practices and Procedures"
